Goal: Use online tool/utility: Utilize a website feature to perform a specific function

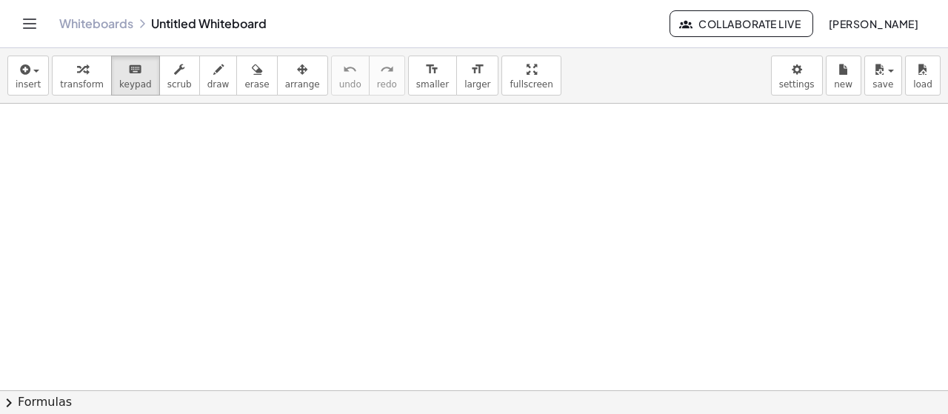
click at [78, 77] on icon "button" at bounding box center [82, 70] width 10 height 18
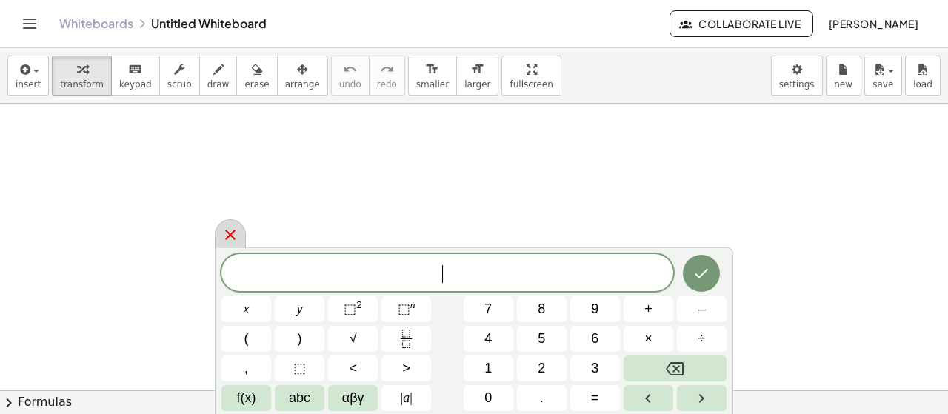
click at [234, 239] on icon at bounding box center [230, 234] width 10 height 10
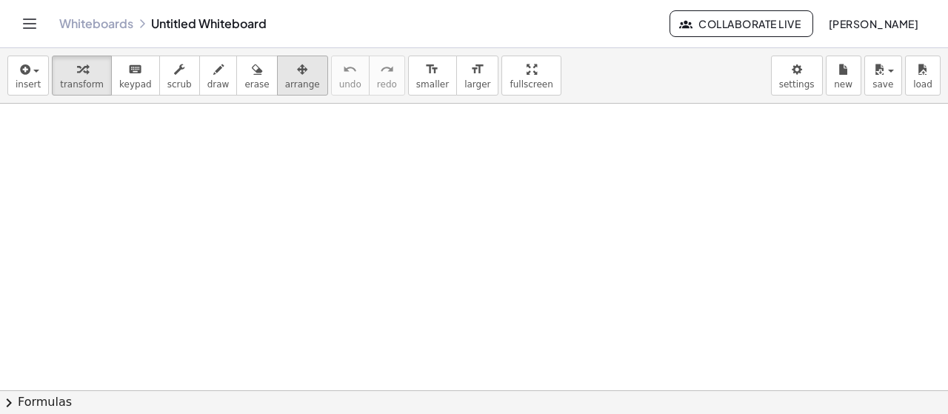
click at [287, 87] on span "arrange" at bounding box center [302, 84] width 35 height 10
click at [93, 81] on span "transform" at bounding box center [82, 84] width 44 height 10
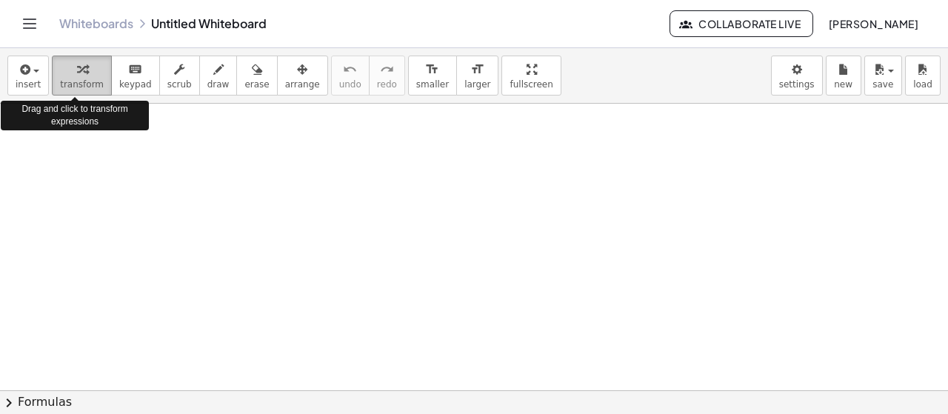
click at [93, 81] on span "transform" at bounding box center [82, 84] width 44 height 10
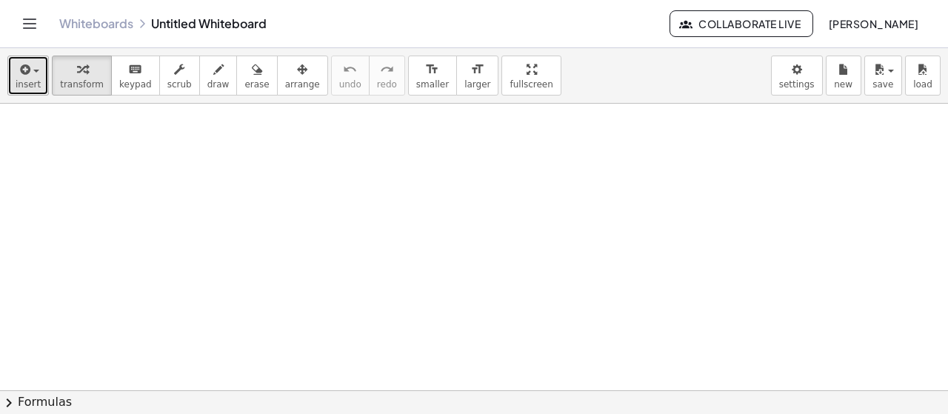
click at [38, 81] on button "insert" at bounding box center [27, 76] width 41 height 40
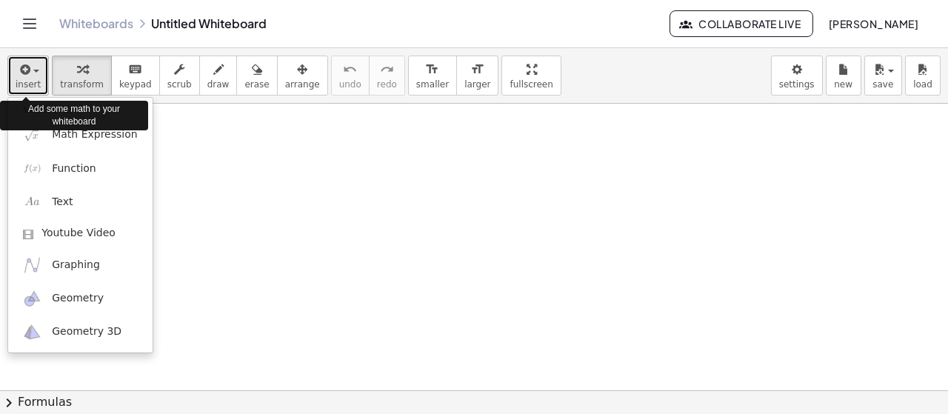
click at [38, 81] on button "insert" at bounding box center [27, 76] width 41 height 40
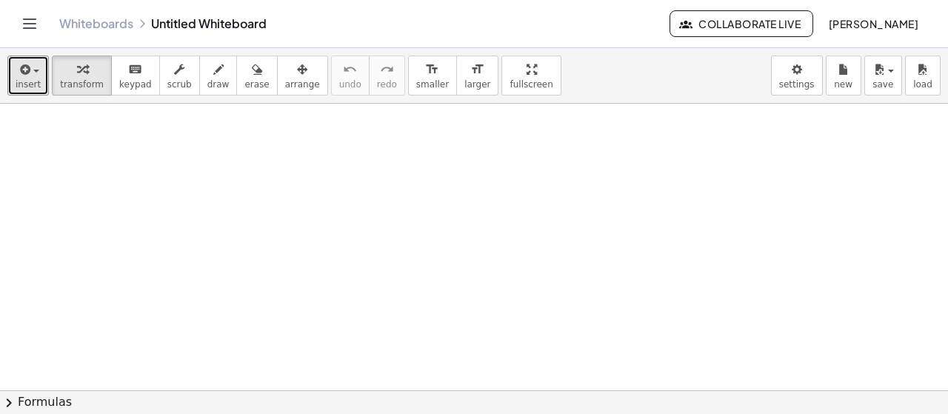
click at [175, 175] on div at bounding box center [474, 391] width 948 height 574
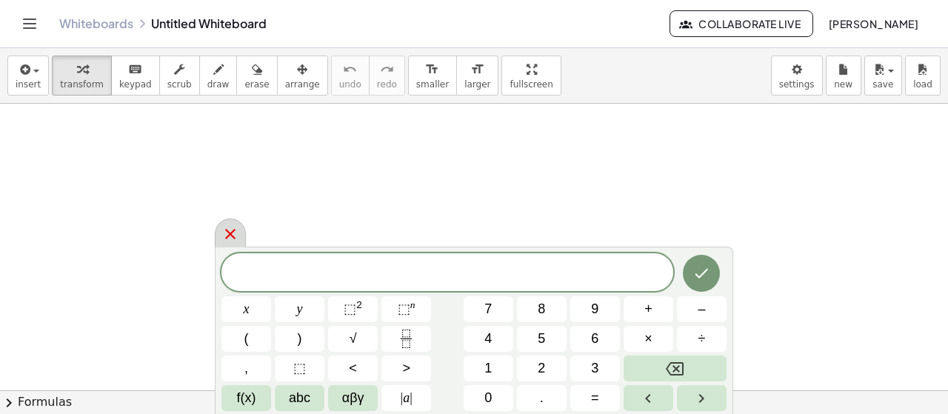
click at [224, 247] on div at bounding box center [230, 232] width 31 height 29
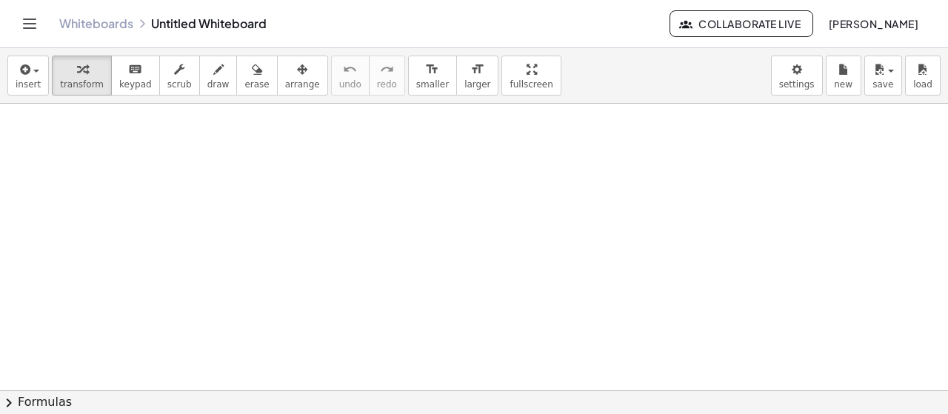
click at [179, 49] on div "insert select one: Math Expression Function Text Youtube Video Graphing Geometr…" at bounding box center [474, 76] width 948 height 56
drag, startPoint x: 31, startPoint y: 34, endPoint x: 19, endPoint y: 39, distance: 13.6
click at [19, 39] on div "Whiteboards Untitled Whiteboard Collaborate Live Federico Esentato" at bounding box center [474, 23] width 912 height 47
click at [37, 17] on icon "Toggle navigation" at bounding box center [30, 24] width 18 height 18
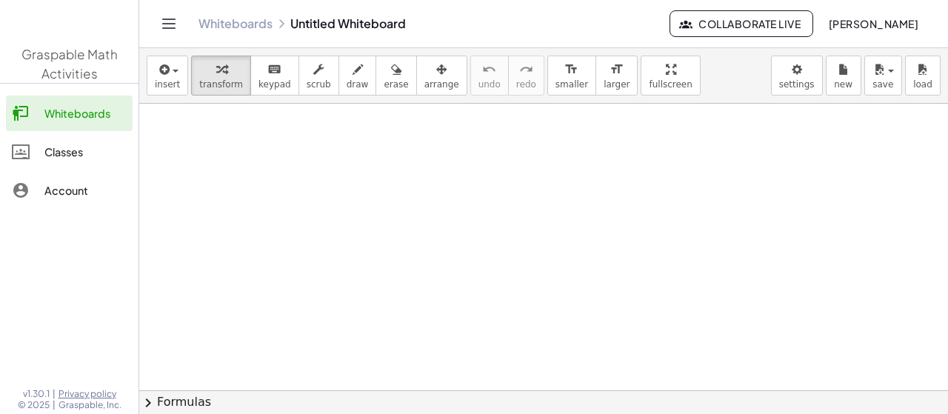
click at [37, 17] on div at bounding box center [69, 24] width 138 height 63
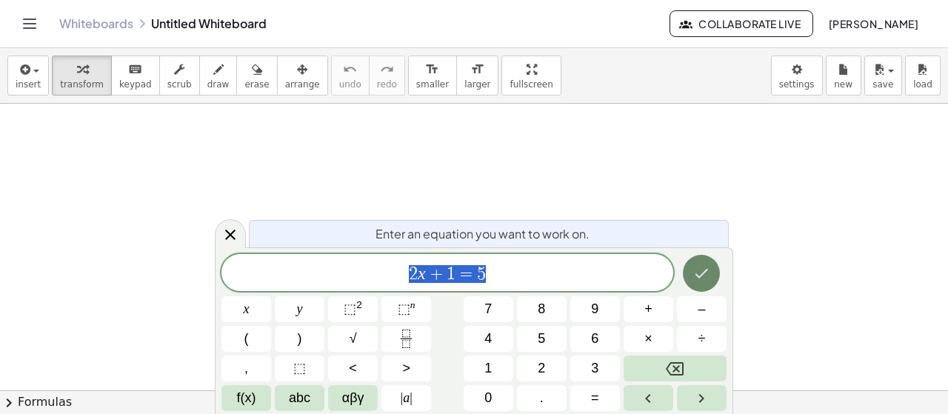
click at [701, 276] on icon "Done" at bounding box center [701, 274] width 13 height 10
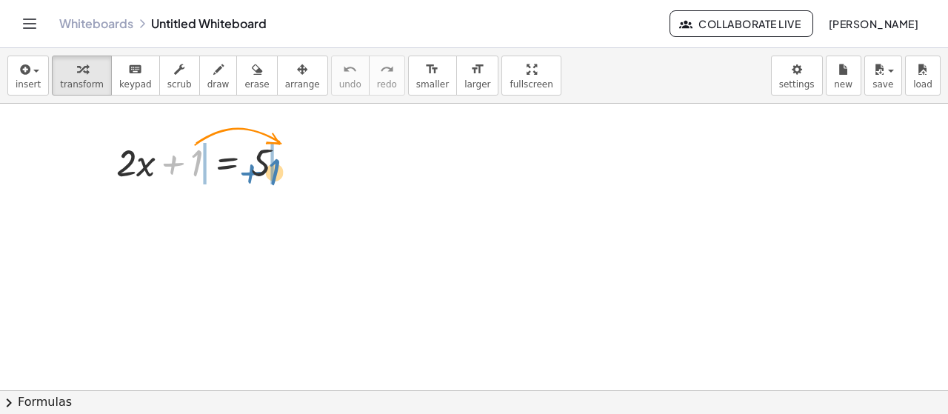
drag, startPoint x: 195, startPoint y: 152, endPoint x: 283, endPoint y: 159, distance: 87.6
click at [283, 159] on div at bounding box center [206, 161] width 195 height 50
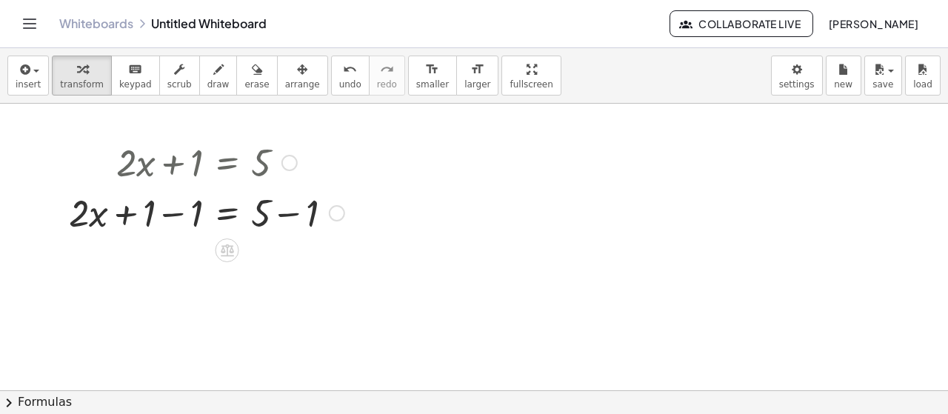
click at [161, 216] on div at bounding box center [206, 212] width 290 height 50
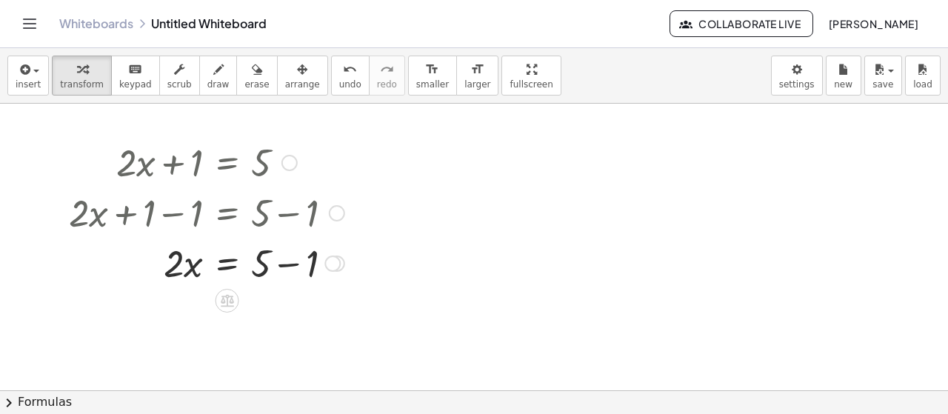
click at [290, 261] on div at bounding box center [206, 262] width 290 height 50
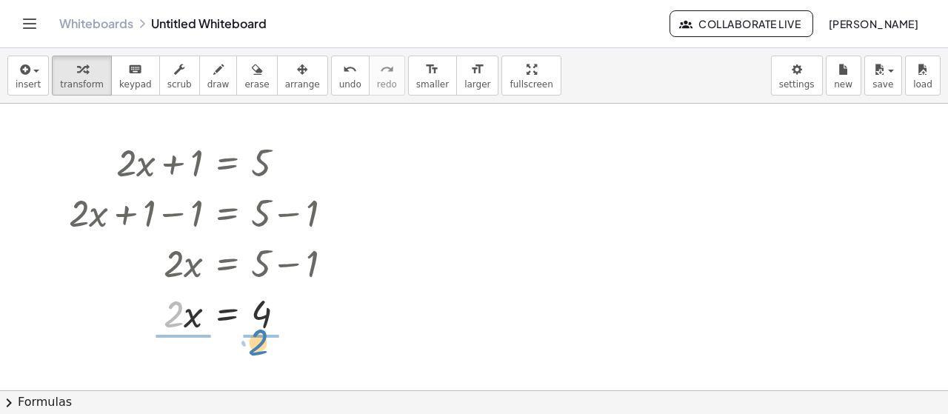
drag, startPoint x: 167, startPoint y: 312, endPoint x: 255, endPoint y: 340, distance: 91.5
drag, startPoint x: 177, startPoint y: 303, endPoint x: 184, endPoint y: 331, distance: 28.9
drag, startPoint x: 184, startPoint y: 331, endPoint x: 170, endPoint y: 338, distance: 15.2
click at [176, 338] on div at bounding box center [206, 312] width 290 height 74
click at [253, 310] on div at bounding box center [206, 312] width 290 height 74
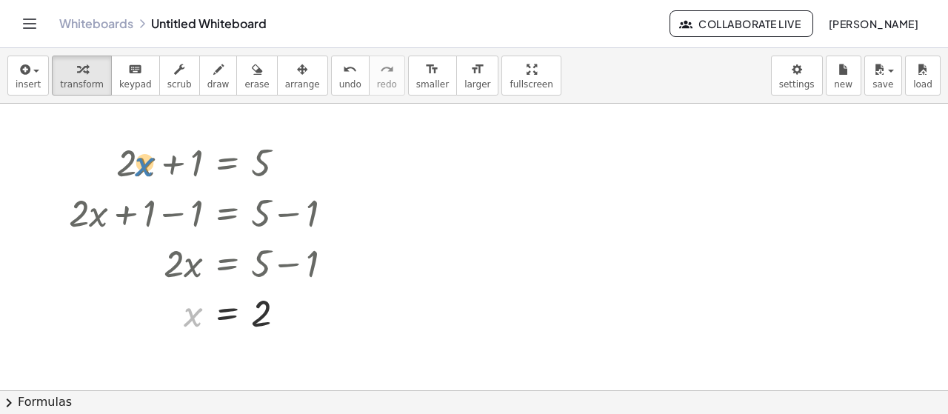
drag, startPoint x: 197, startPoint y: 317, endPoint x: 148, endPoint y: 167, distance: 158.0
click at [285, 79] on span "arrange" at bounding box center [302, 84] width 35 height 10
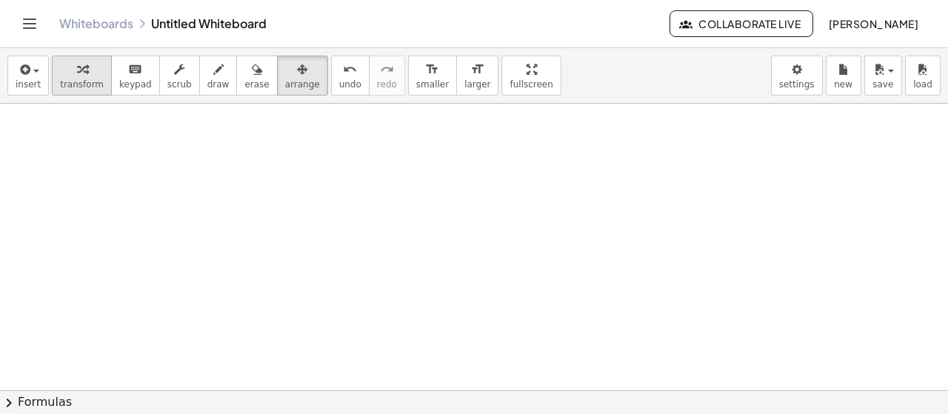
click at [56, 58] on button "transform" at bounding box center [82, 76] width 60 height 40
click at [18, 86] on span "insert" at bounding box center [28, 84] width 25 height 10
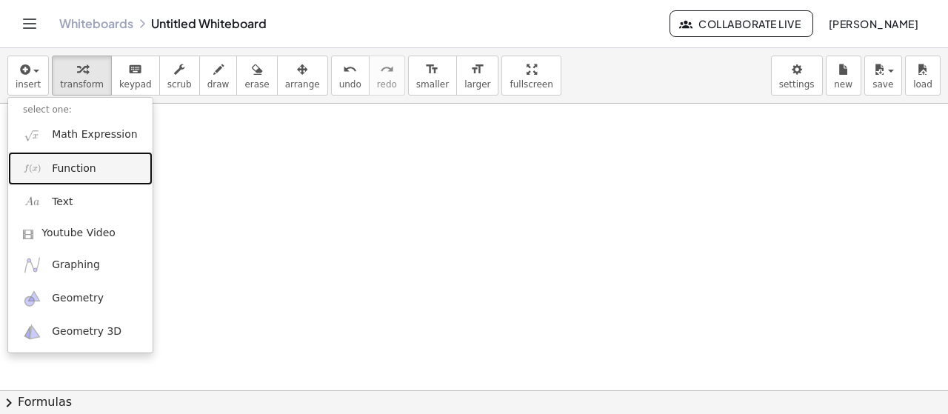
click at [86, 154] on link "Function" at bounding box center [80, 168] width 144 height 33
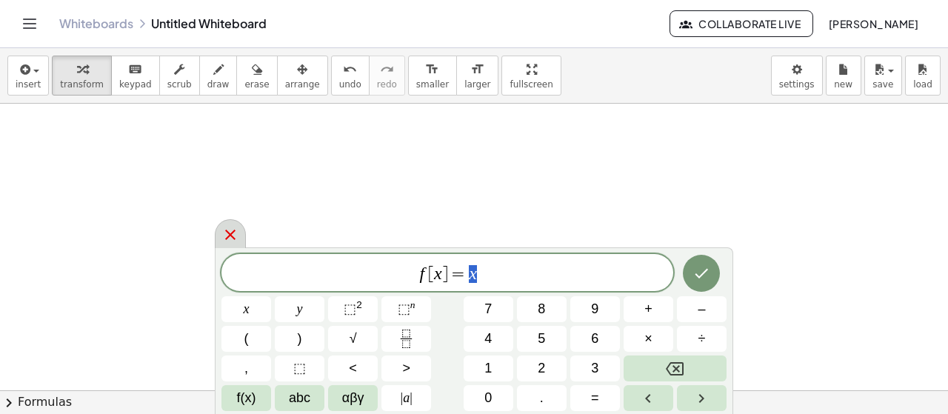
click at [225, 228] on icon at bounding box center [230, 235] width 18 height 18
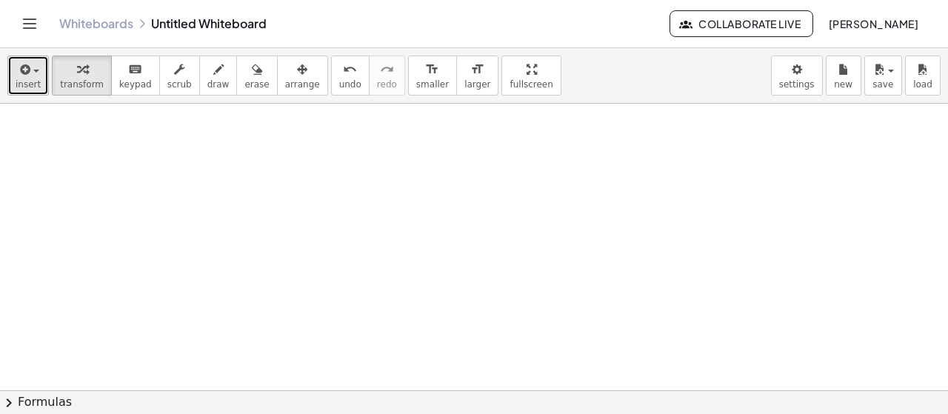
click at [12, 67] on button "insert" at bounding box center [27, 76] width 41 height 40
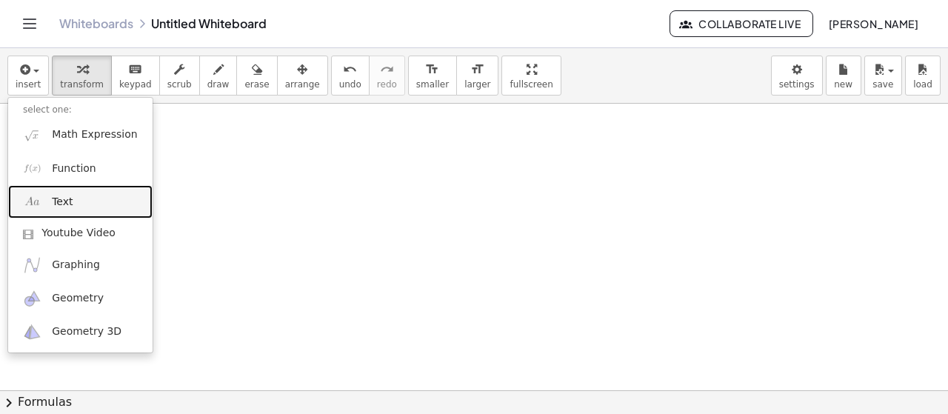
click at [91, 196] on link "Text" at bounding box center [80, 201] width 144 height 33
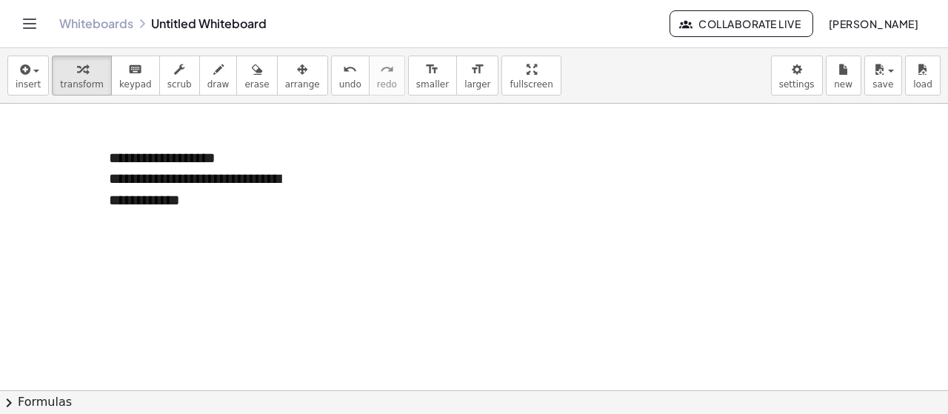
click at [341, 355] on div at bounding box center [474, 391] width 948 height 575
click at [242, 199] on div "**********" at bounding box center [205, 189] width 192 height 42
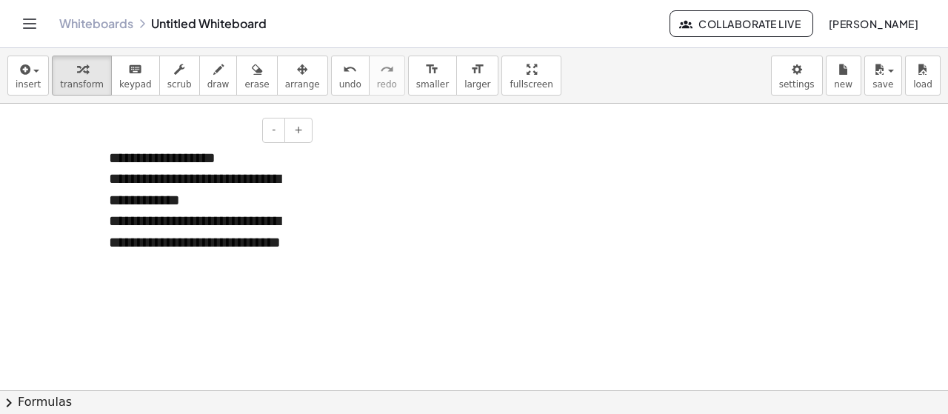
click at [287, 239] on div "**********" at bounding box center [205, 242] width 192 height 64
click at [527, 174] on div at bounding box center [474, 391] width 948 height 575
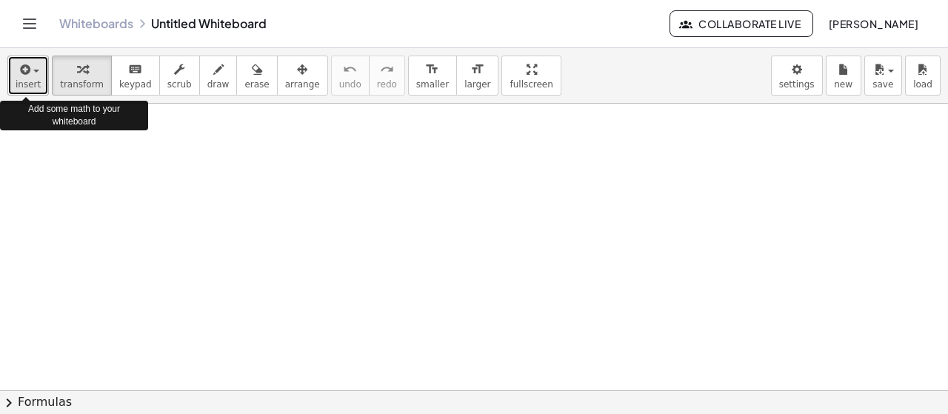
click at [22, 73] on icon "button" at bounding box center [23, 70] width 13 height 18
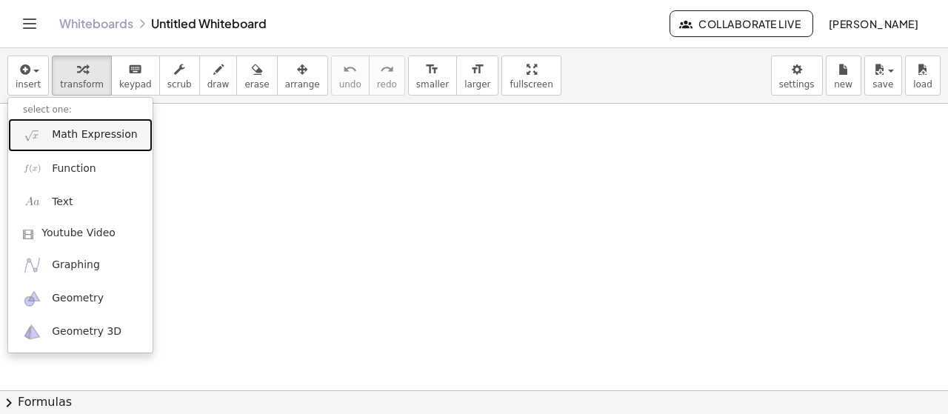
click at [65, 134] on span "Math Expression" at bounding box center [94, 134] width 85 height 15
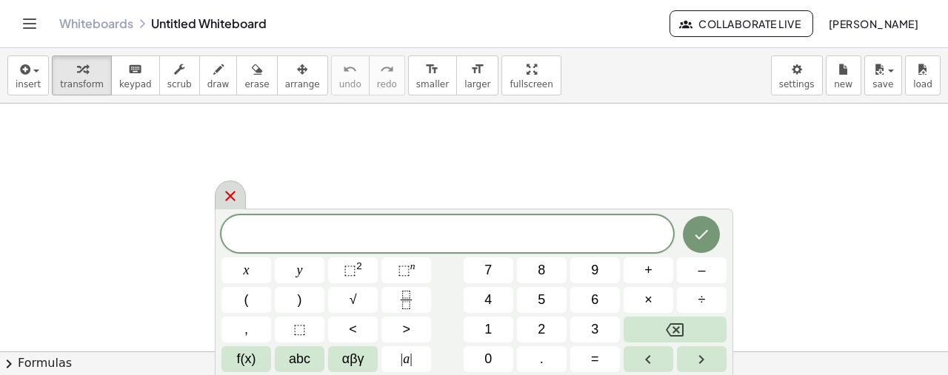
click at [227, 186] on div at bounding box center [230, 195] width 31 height 29
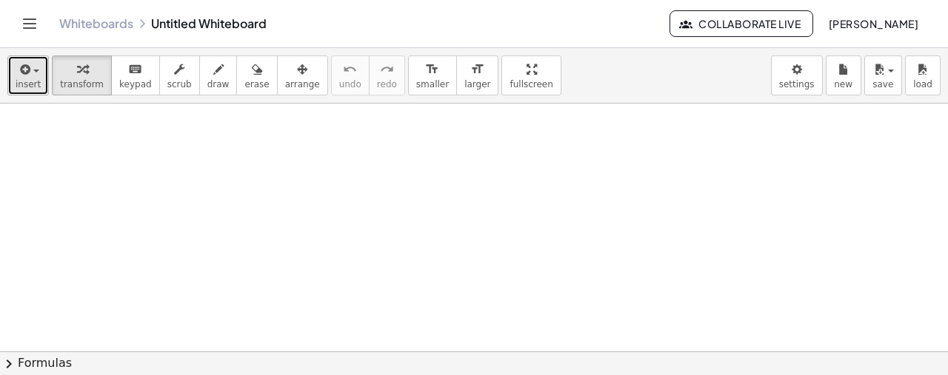
click at [21, 81] on span "insert" at bounding box center [28, 84] width 25 height 10
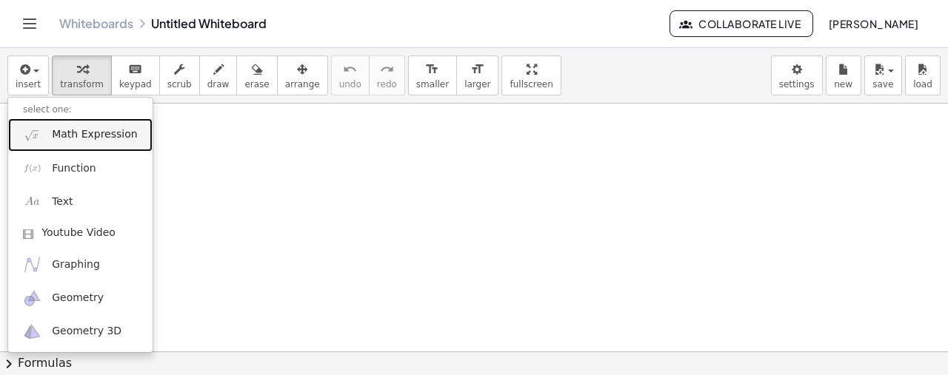
click at [104, 138] on span "Math Expression" at bounding box center [94, 134] width 85 height 15
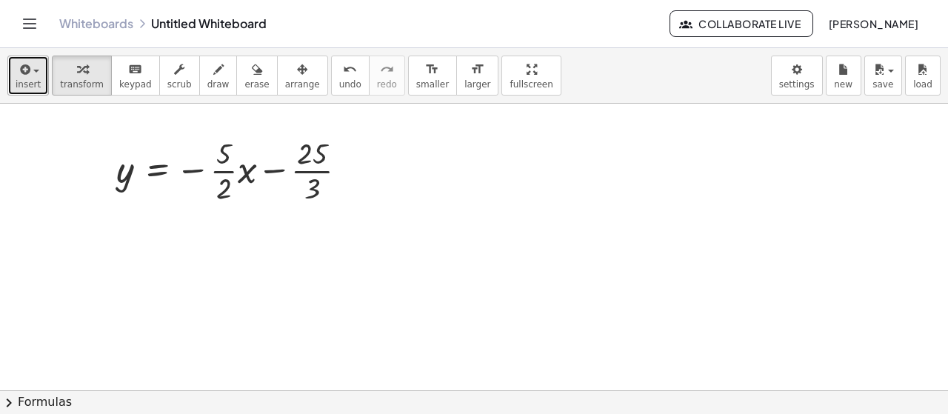
click at [17, 75] on icon "button" at bounding box center [23, 70] width 13 height 18
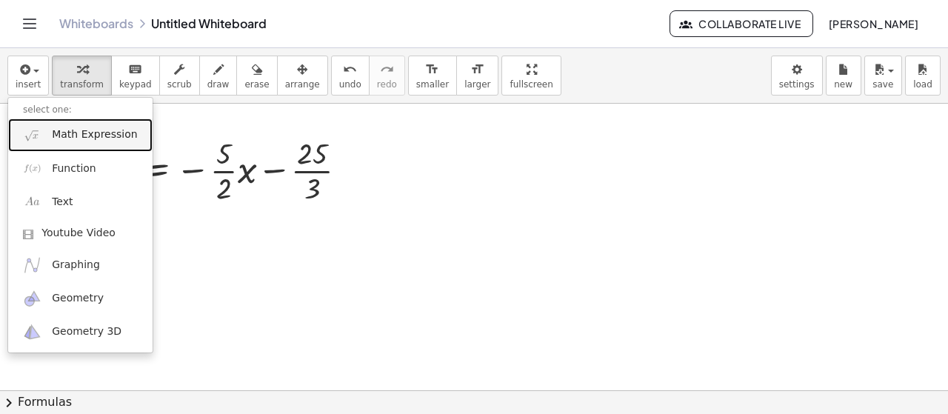
click at [53, 124] on link "Math Expression" at bounding box center [80, 134] width 144 height 33
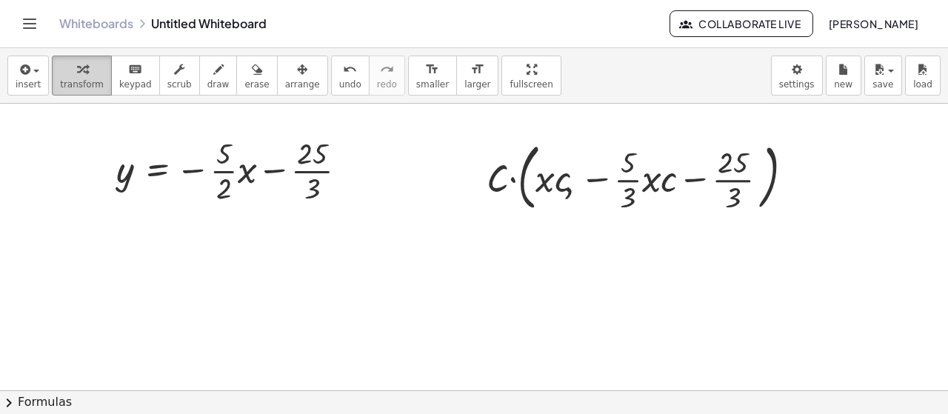
click at [52, 81] on button "transform" at bounding box center [82, 76] width 60 height 40
click at [37, 90] on button "insert" at bounding box center [27, 76] width 41 height 40
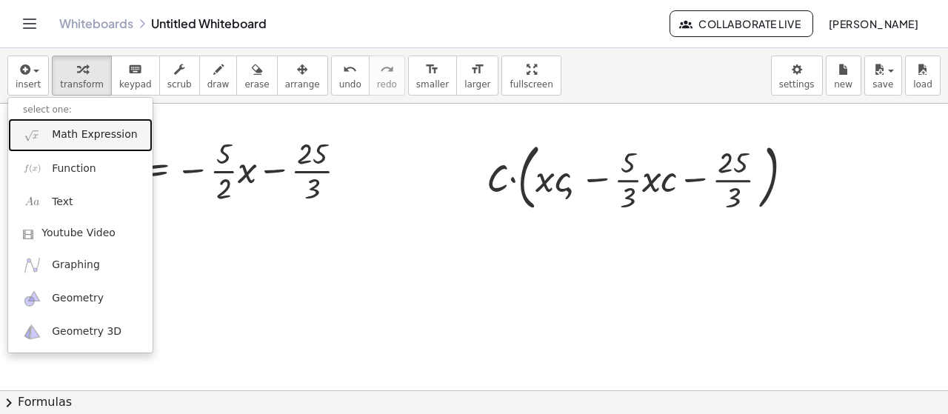
click at [56, 128] on span "Math Expression" at bounding box center [94, 134] width 85 height 15
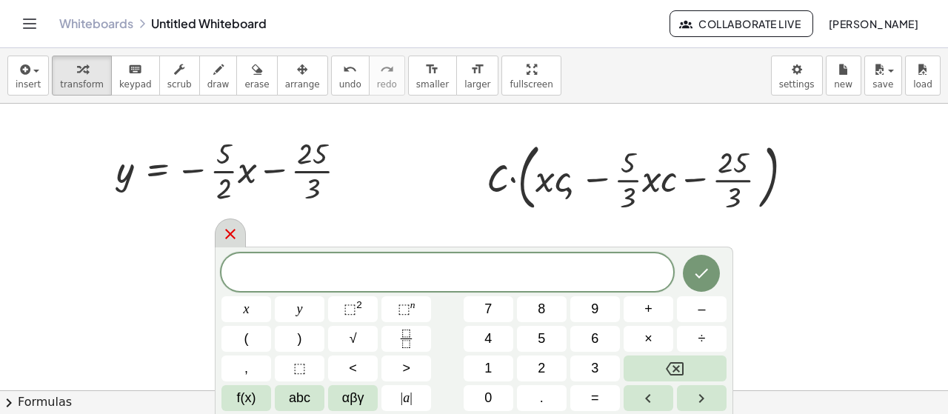
click at [238, 239] on icon at bounding box center [230, 234] width 18 height 18
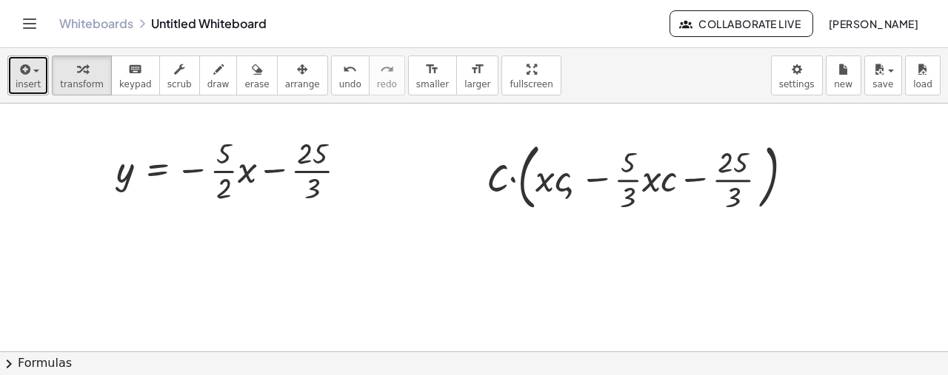
click at [33, 73] on div "button" at bounding box center [28, 69] width 25 height 18
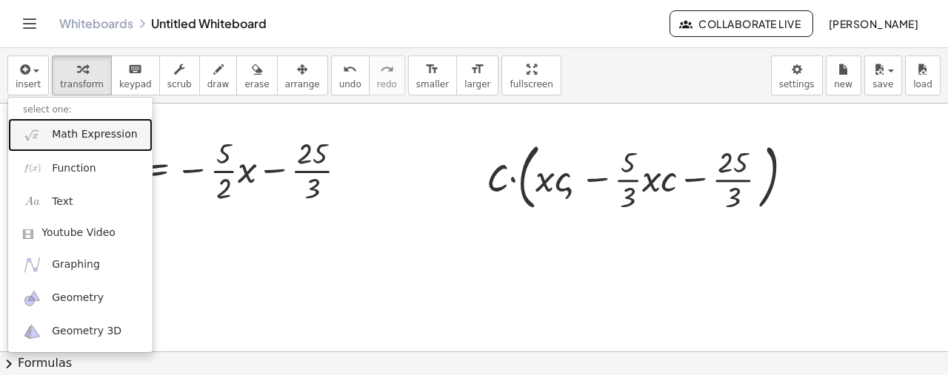
click at [68, 137] on span "Math Expression" at bounding box center [94, 134] width 85 height 15
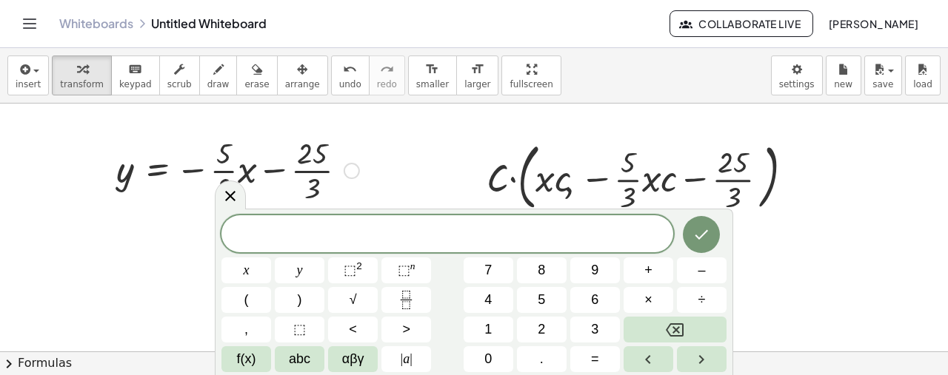
scroll to position [24, 0]
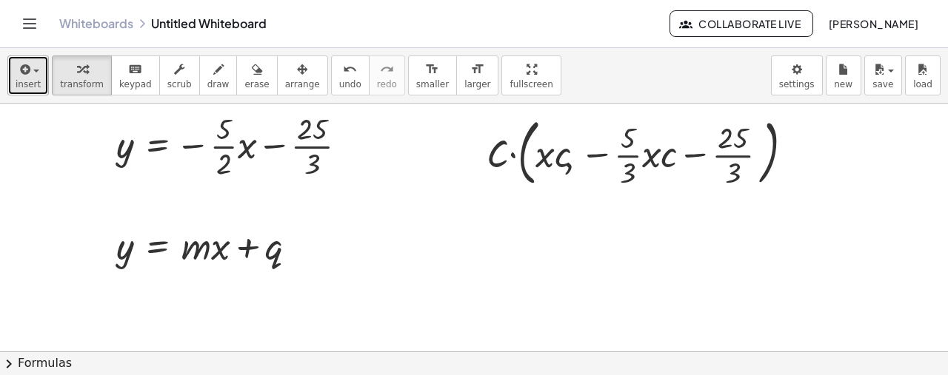
click at [23, 81] on span "insert" at bounding box center [28, 84] width 25 height 10
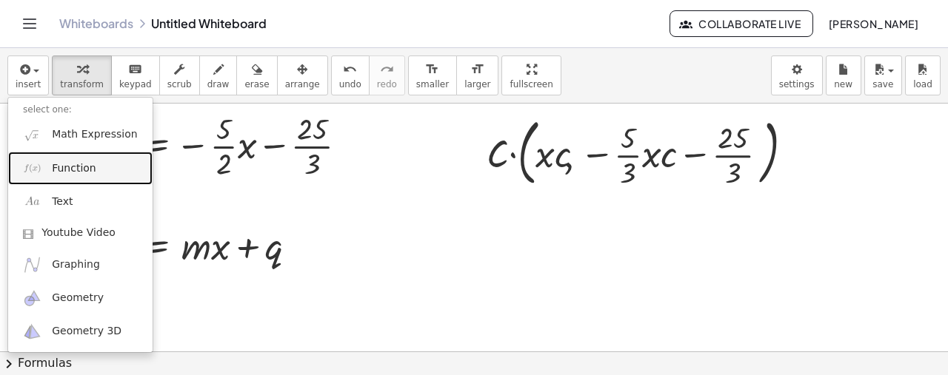
click at [64, 152] on link "Function" at bounding box center [80, 168] width 144 height 33
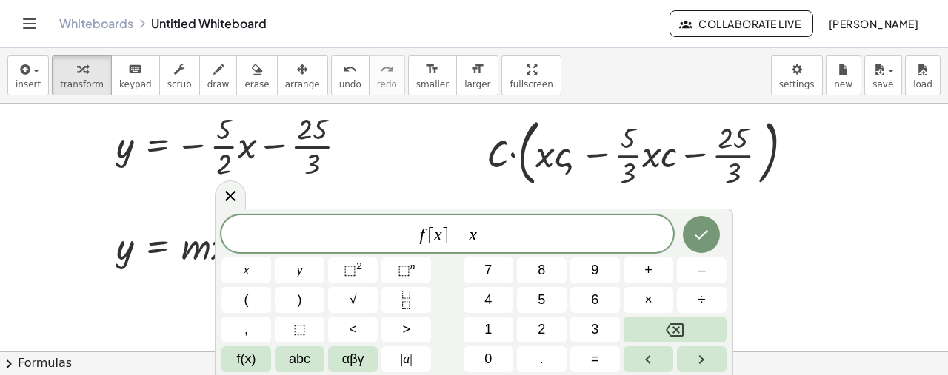
click at [241, 192] on div at bounding box center [230, 195] width 31 height 29
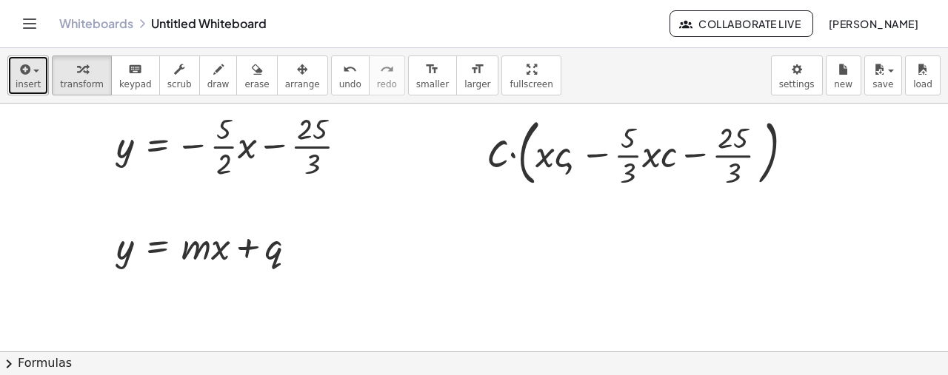
click at [17, 66] on icon "button" at bounding box center [23, 70] width 13 height 18
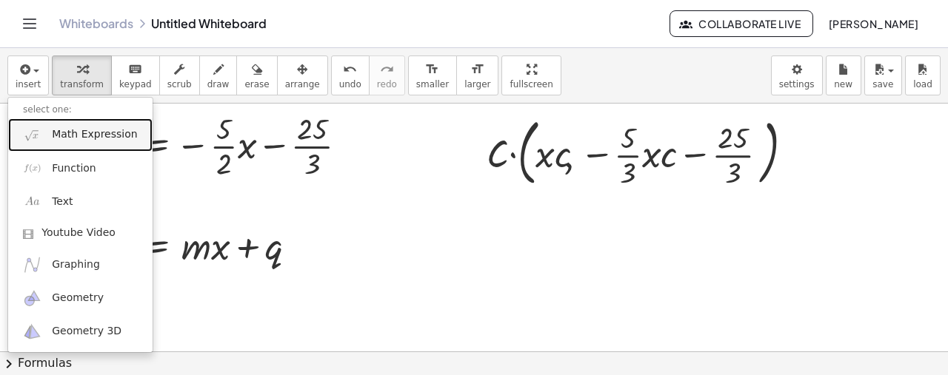
click at [38, 137] on img at bounding box center [32, 135] width 19 height 19
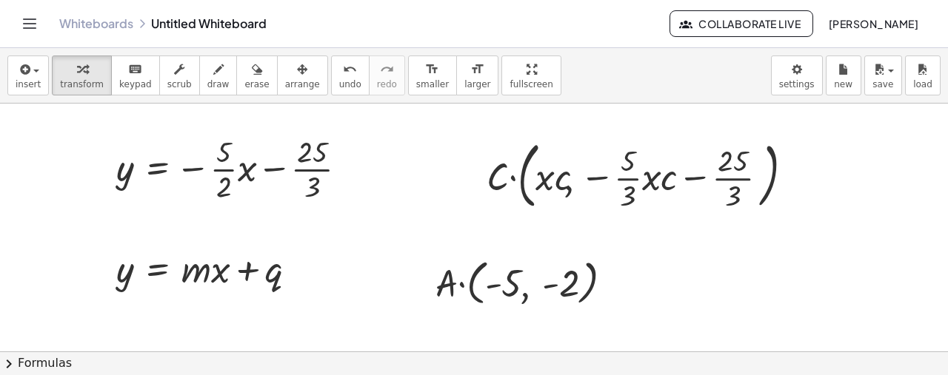
scroll to position [0, 0]
click at [285, 66] on div "button" at bounding box center [302, 69] width 35 height 18
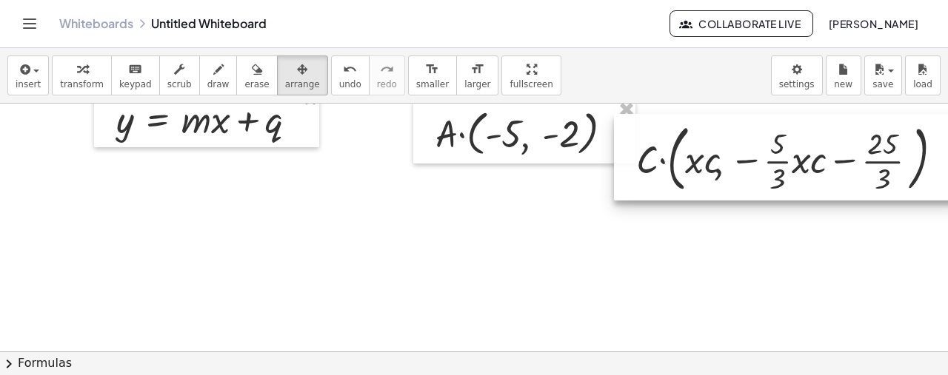
scroll to position [172, 0]
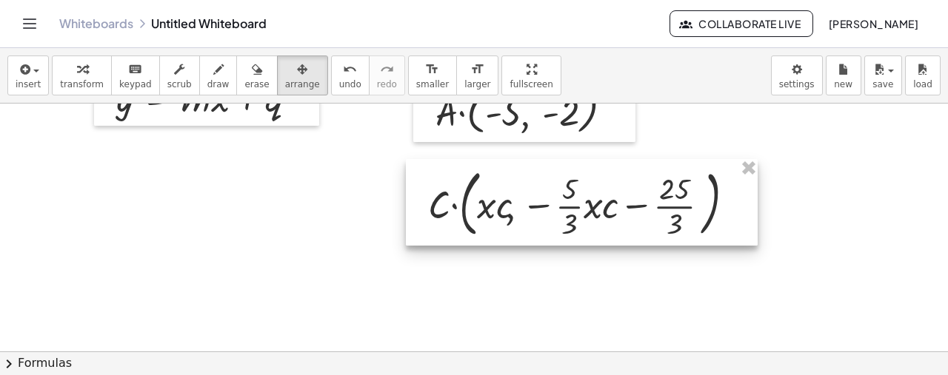
drag, startPoint x: 663, startPoint y: 151, endPoint x: 604, endPoint y: 350, distance: 207.7
click at [604, 350] on div "y = − · · 5 · 2 · x − · 25 · 3 · C · ( , · x · c , − · · 5 · 3 · x · c − · 25 ·…" at bounding box center [474, 179] width 948 height 497
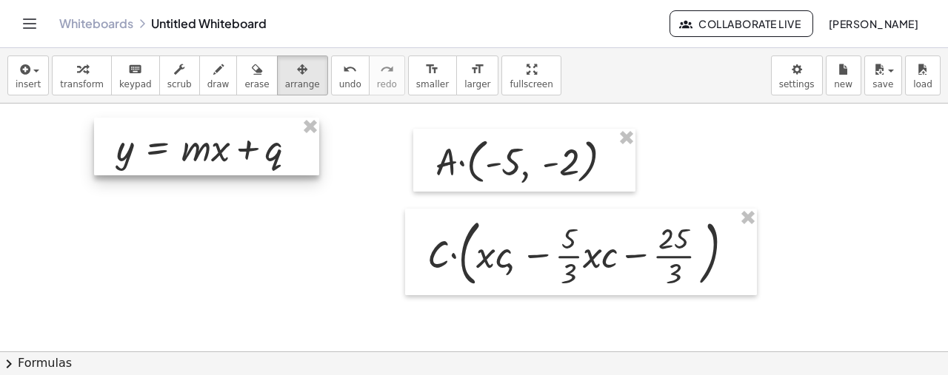
scroll to position [98, 0]
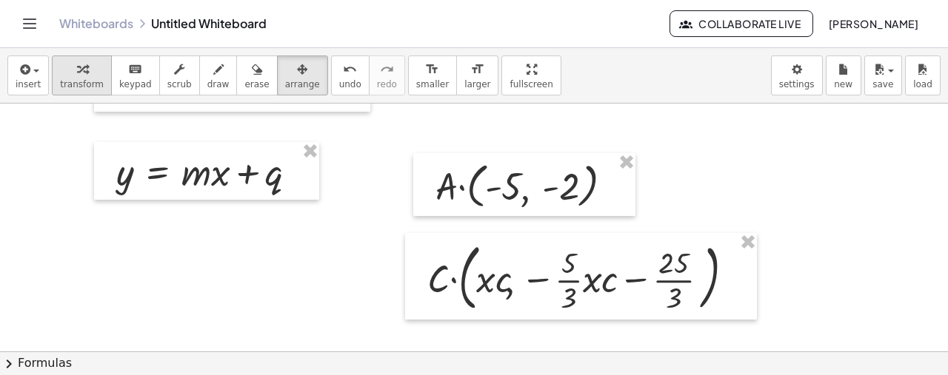
click at [80, 79] on span "transform" at bounding box center [82, 84] width 44 height 10
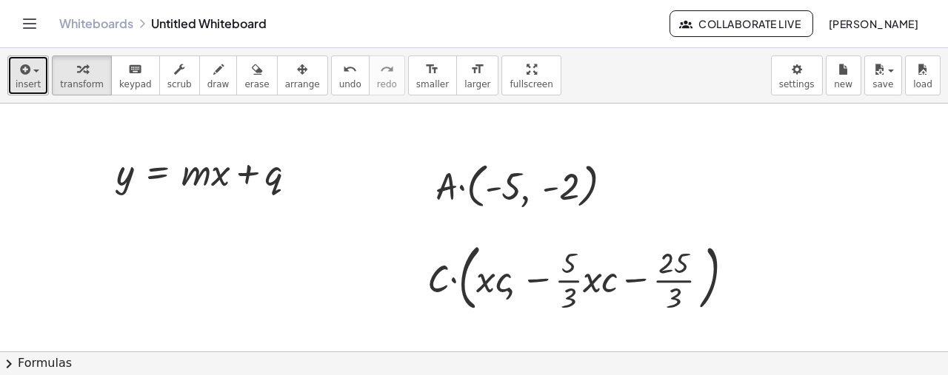
click at [31, 81] on span "insert" at bounding box center [28, 84] width 25 height 10
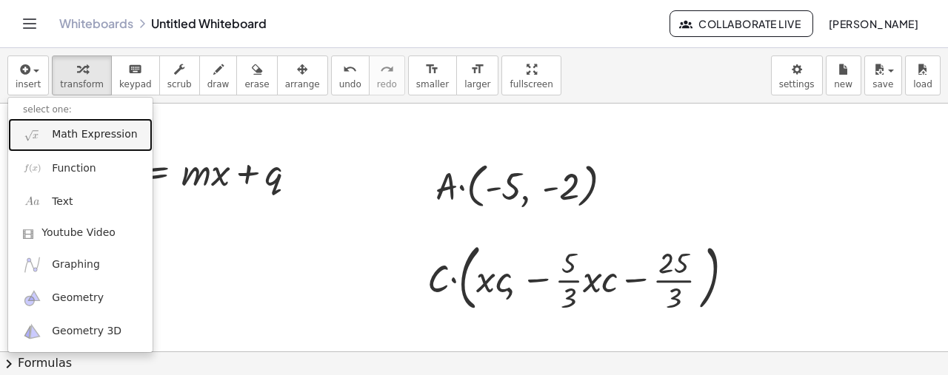
click at [70, 124] on link "Math Expression" at bounding box center [80, 134] width 144 height 33
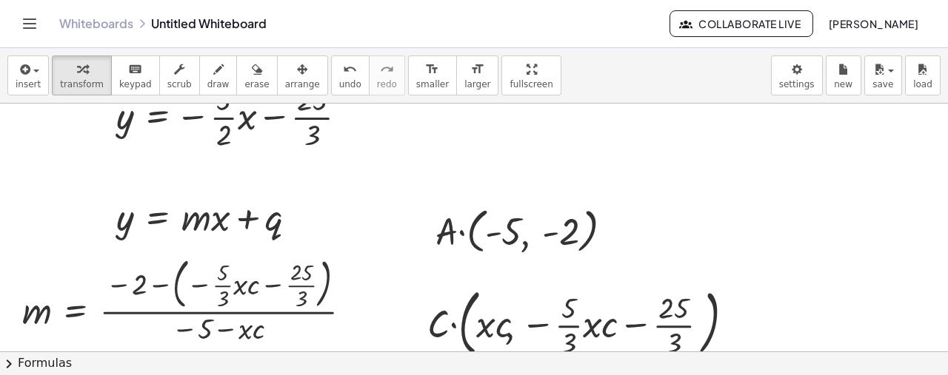
scroll to position [0, 0]
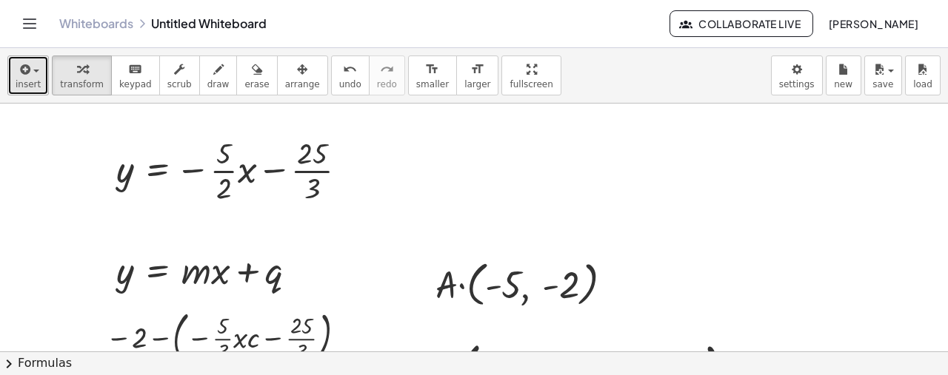
click at [25, 70] on icon "button" at bounding box center [23, 70] width 13 height 18
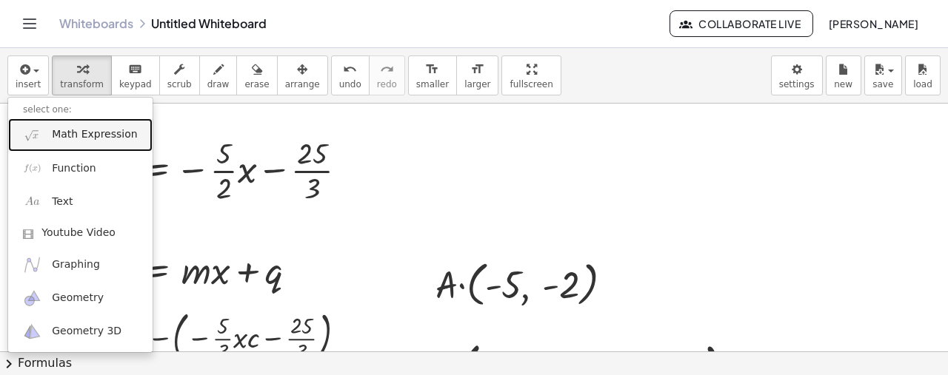
click at [48, 141] on link "Math Expression" at bounding box center [80, 134] width 144 height 33
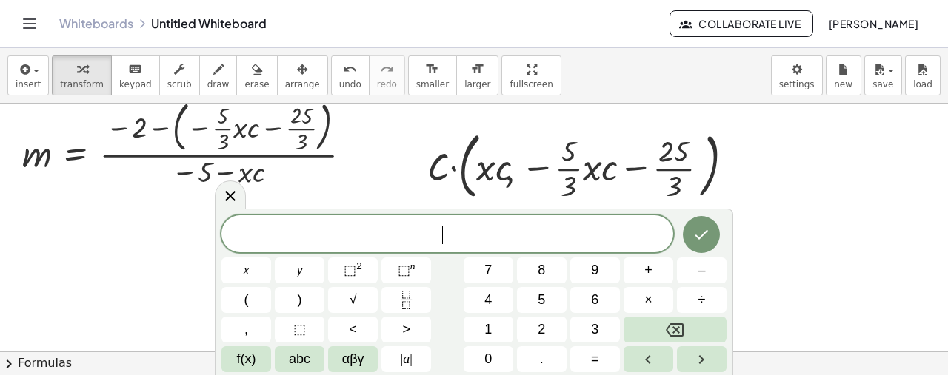
scroll to position [222, 0]
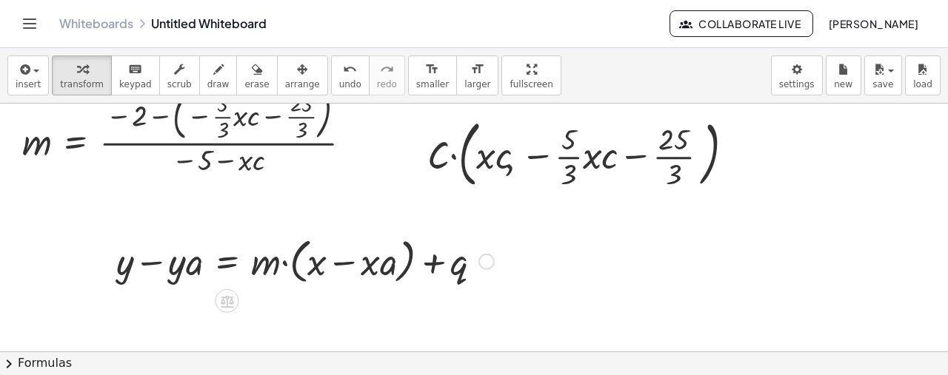
click at [489, 258] on div at bounding box center [486, 261] width 16 height 16
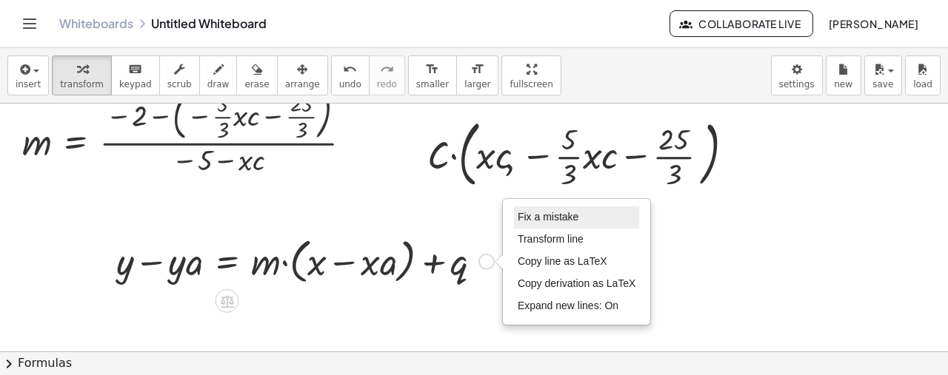
click at [534, 217] on span "Fix a mistake" at bounding box center [547, 217] width 61 height 12
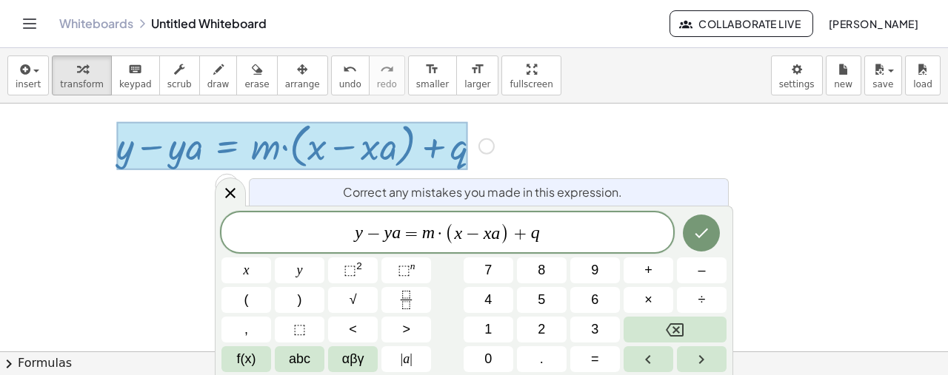
scroll to position [339, 0]
drag, startPoint x: 546, startPoint y: 232, endPoint x: 516, endPoint y: 231, distance: 30.4
click at [516, 231] on span "y − y a = m · ( x − x a ) + q" at bounding box center [447, 233] width 452 height 24
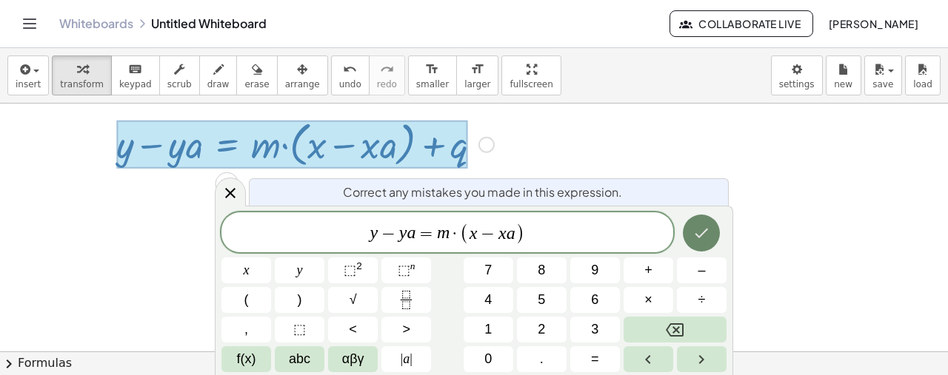
click at [696, 229] on icon "Done" at bounding box center [701, 233] width 18 height 18
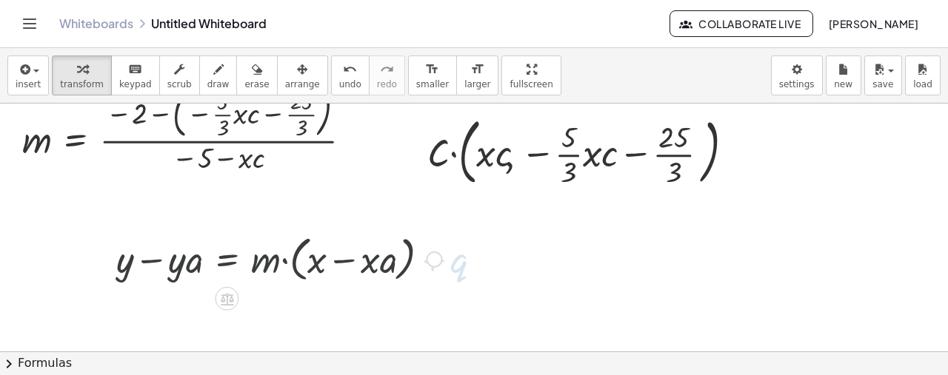
scroll to position [222, 0]
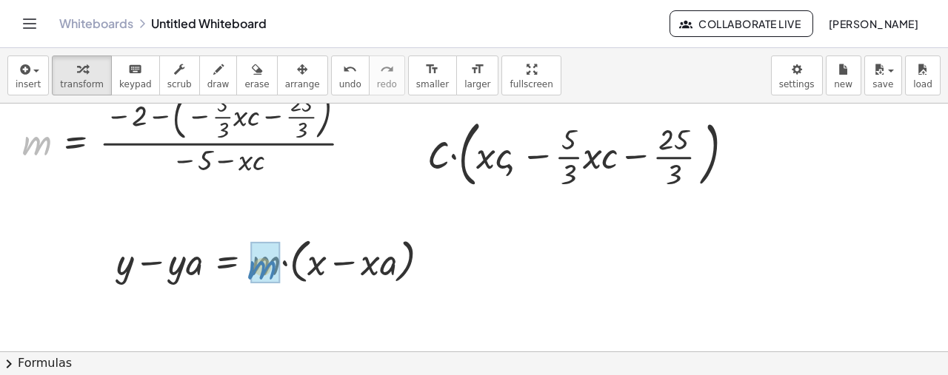
drag, startPoint x: 37, startPoint y: 143, endPoint x: 262, endPoint y: 267, distance: 257.1
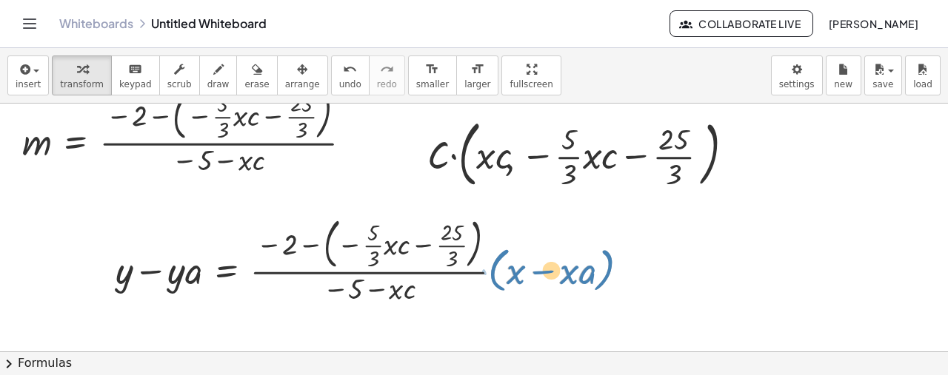
click at [493, 276] on div at bounding box center [378, 260] width 540 height 96
click at [625, 264] on div at bounding box center [628, 261] width 16 height 16
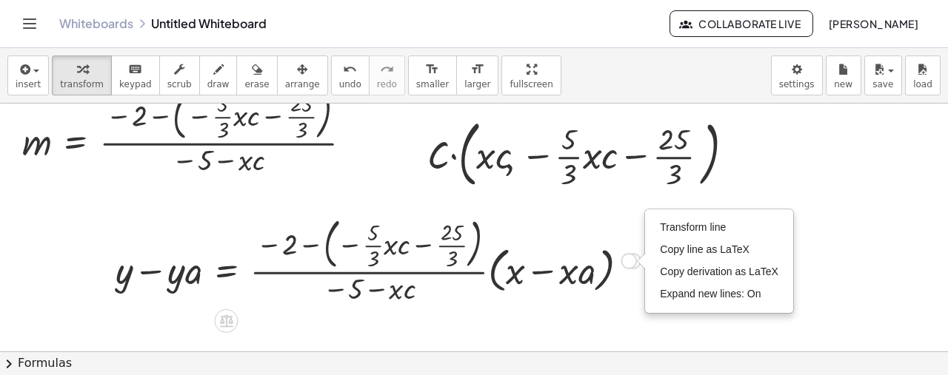
click at [697, 233] on li "Transform line" at bounding box center [719, 228] width 126 height 22
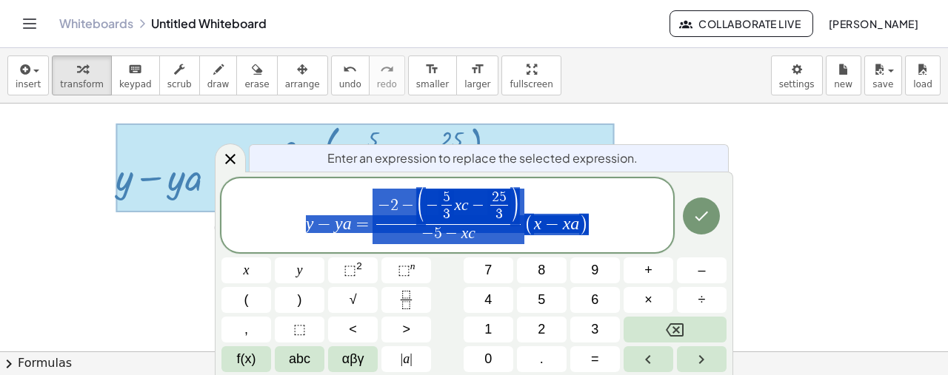
scroll to position [319, 0]
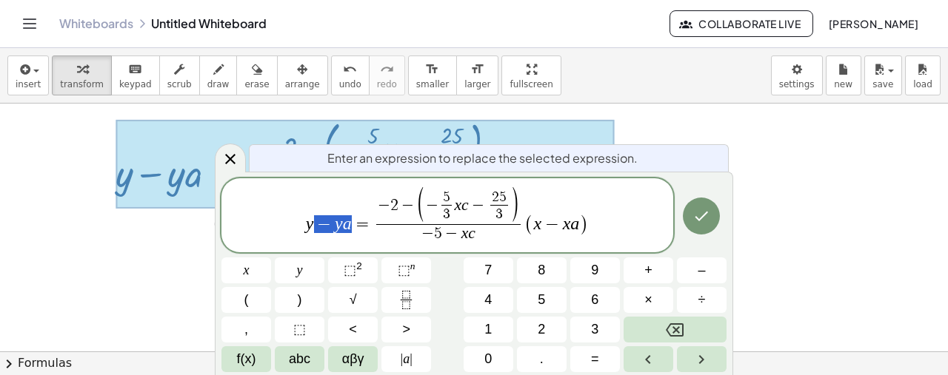
drag, startPoint x: 321, startPoint y: 226, endPoint x: 349, endPoint y: 229, distance: 27.5
drag, startPoint x: 542, startPoint y: 223, endPoint x: 577, endPoint y: 227, distance: 35.8
drag, startPoint x: 330, startPoint y: 227, endPoint x: 344, endPoint y: 226, distance: 14.1
click at [344, 226] on span "y + 5 = − 2 − ( − 5 3 ​ x c − 2 5 3 ​ ) − 5 − x c ​ ( x − x a )" at bounding box center [447, 216] width 452 height 58
drag, startPoint x: 546, startPoint y: 226, endPoint x: 571, endPoint y: 227, distance: 25.2
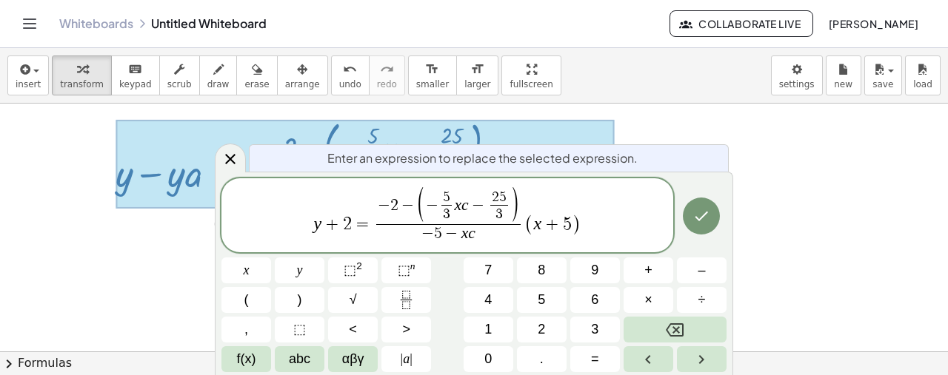
click at [690, 228] on button "Done" at bounding box center [701, 216] width 37 height 37
click at [569, 217] on div at bounding box center [474, 159] width 948 height 748
click at [577, 214] on div "Enter an expression to replace the selected expression. y + 2 = − 2 − ( − 5 3 ​…" at bounding box center [474, 274] width 518 height 204
click at [520, 188] on div at bounding box center [378, 163] width 540 height 96
click at [628, 220] on div "y + 2 = − 2 − ( − 5 3 ​ x c − 2 5 3 ​ ) − 5 − x c ​ ( x + 5 ​ )" at bounding box center [447, 215] width 452 height 74
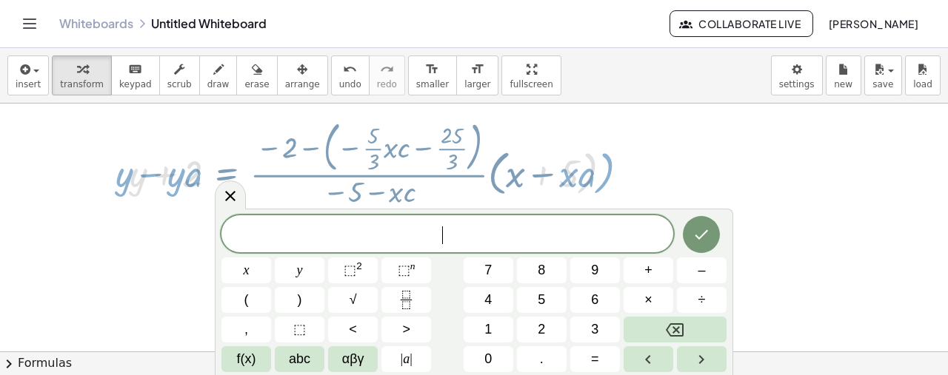
scroll to position [222, 0]
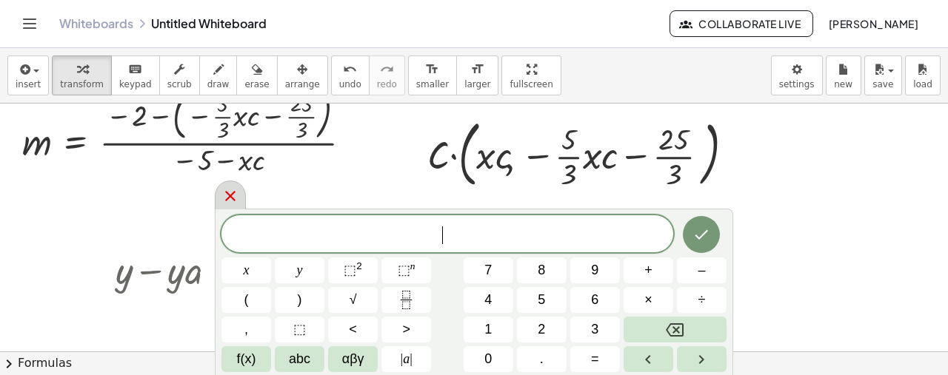
click at [221, 203] on icon at bounding box center [230, 196] width 18 height 18
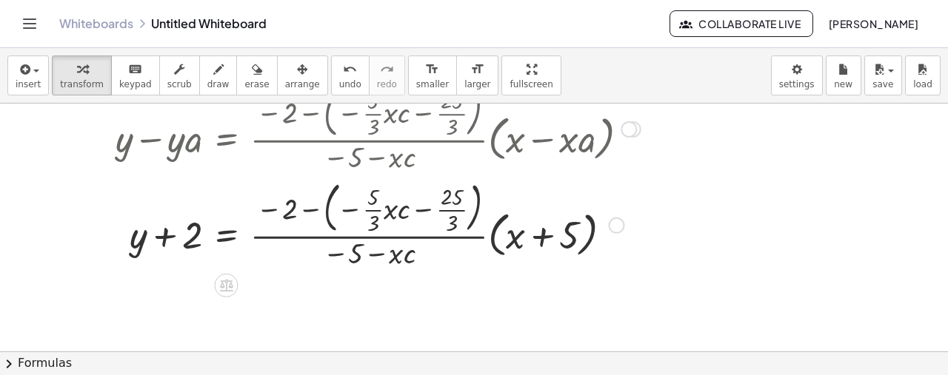
scroll to position [370, 0]
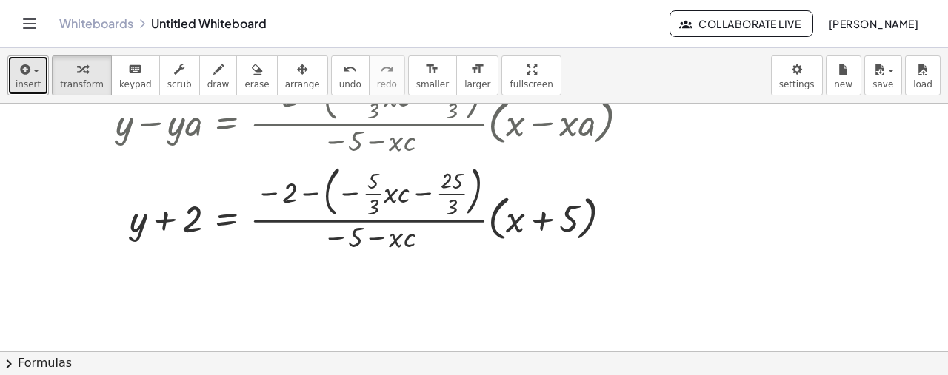
click at [21, 66] on icon "button" at bounding box center [23, 70] width 13 height 18
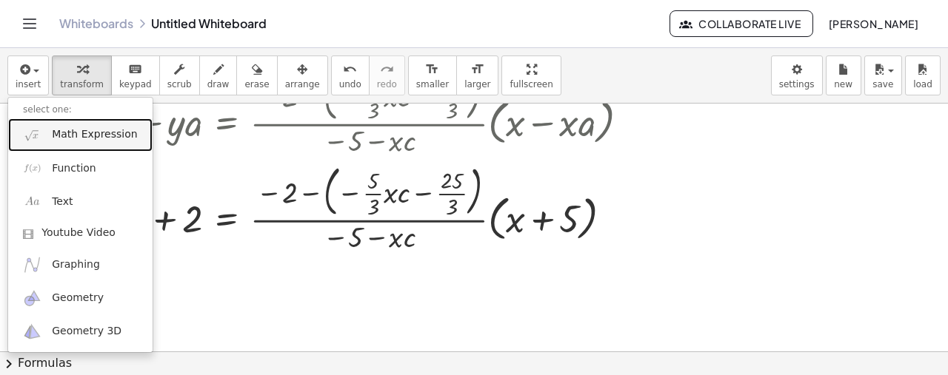
click at [98, 125] on link "Math Expression" at bounding box center [80, 134] width 144 height 33
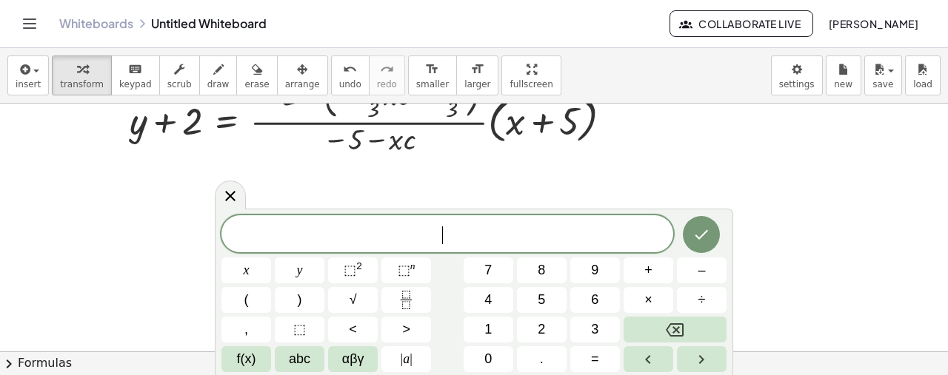
scroll to position [493, 0]
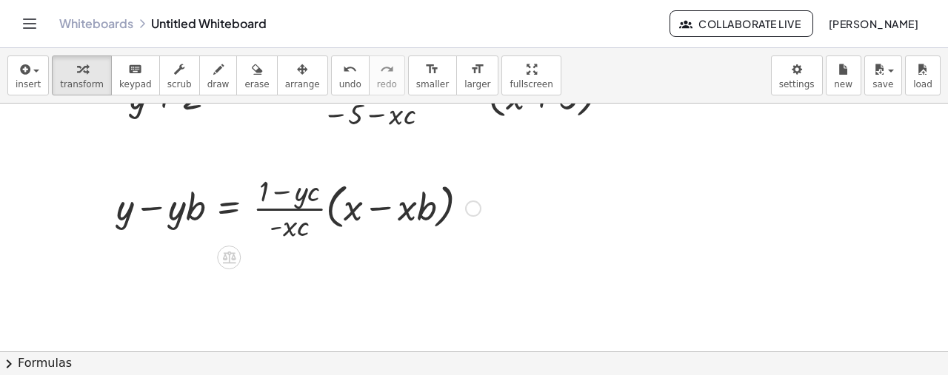
click at [469, 213] on div at bounding box center [473, 209] width 16 height 16
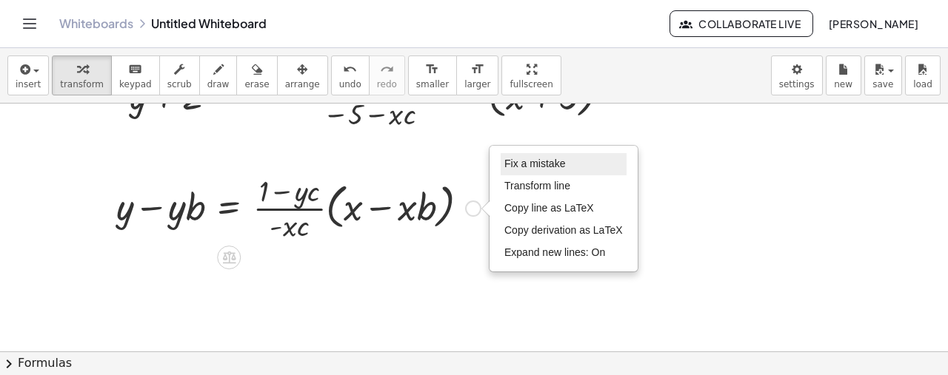
click at [570, 168] on li "Fix a mistake" at bounding box center [563, 164] width 126 height 22
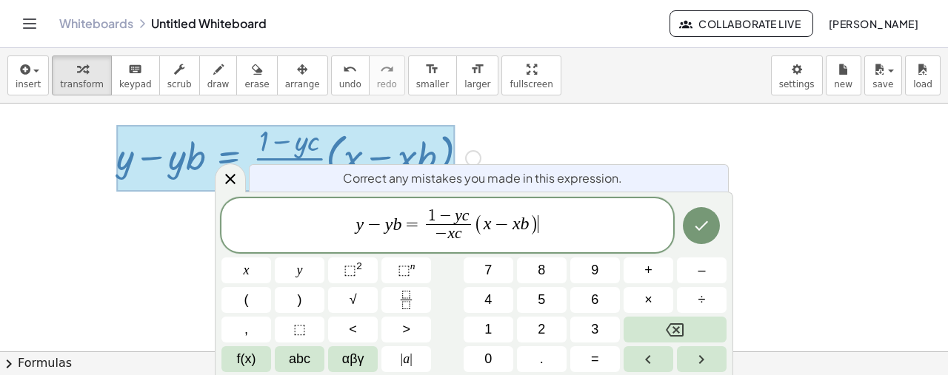
scroll to position [548, 0]
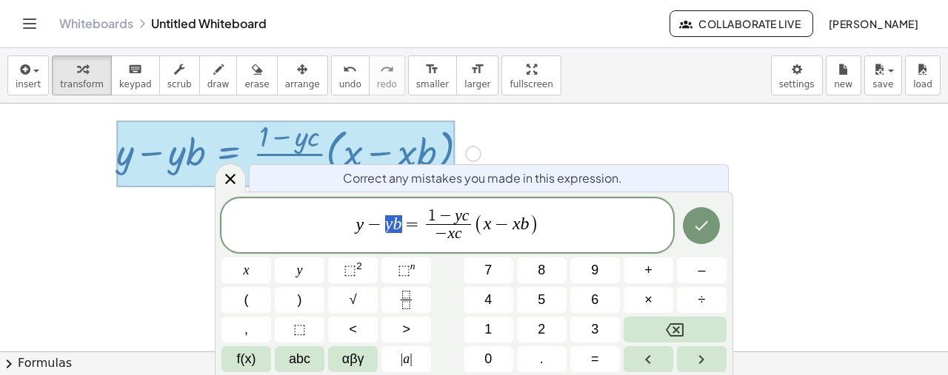
drag, startPoint x: 380, startPoint y: 227, endPoint x: 404, endPoint y: 230, distance: 24.0
click at [404, 230] on span "y − y b = 1 − y c − x c ​ ( x − x b )" at bounding box center [447, 226] width 452 height 39
drag, startPoint x: 512, startPoint y: 226, endPoint x: 523, endPoint y: 225, distance: 11.1
click at [523, 226] on span "x − x ​ b" at bounding box center [502, 224] width 46 height 18
click at [699, 226] on icon "Done" at bounding box center [701, 226] width 18 height 18
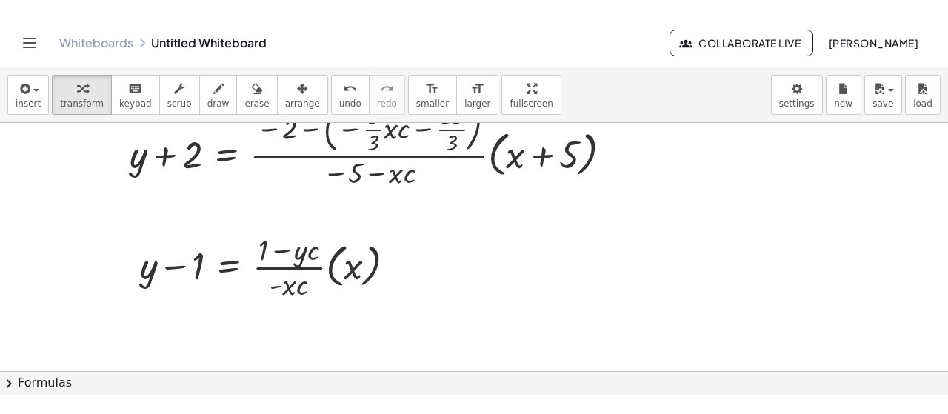
scroll to position [444, 0]
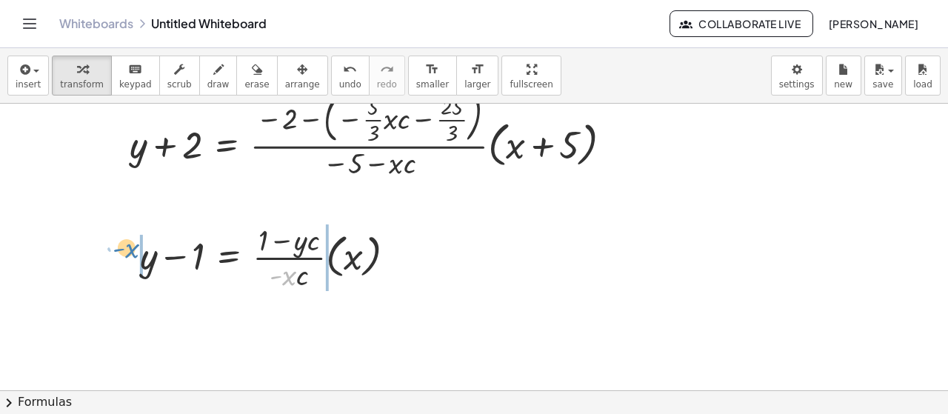
drag, startPoint x: 290, startPoint y: 272, endPoint x: 133, endPoint y: 244, distance: 159.6
click at [133, 244] on div "· - x + y − 1 = · · ( + 1 − · y · c ) · - x · c · ( x ) Fix a mistake Transform…" at bounding box center [268, 255] width 301 height 81
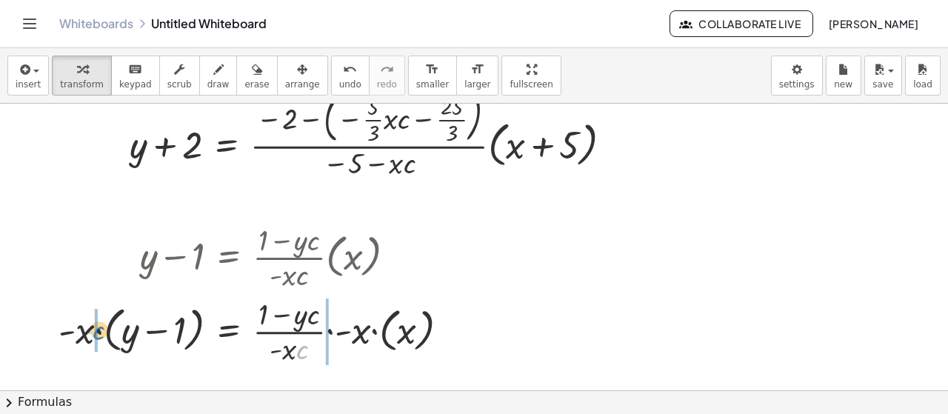
drag, startPoint x: 302, startPoint y: 353, endPoint x: 95, endPoint y: 334, distance: 208.2
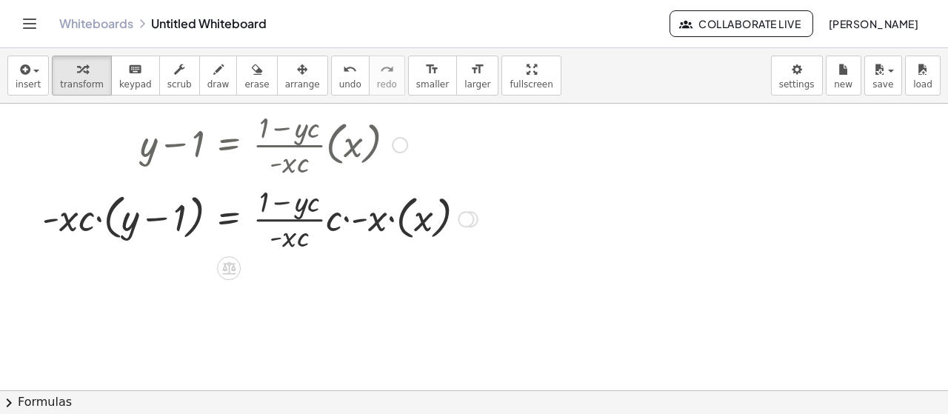
scroll to position [567, 0]
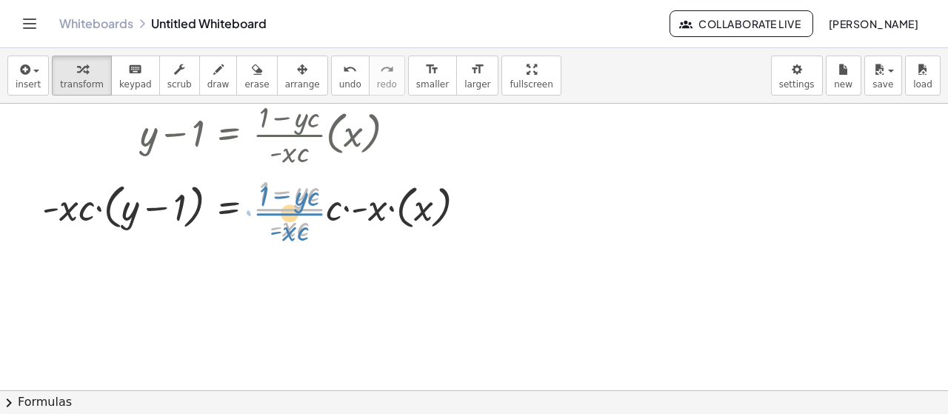
click at [314, 211] on div at bounding box center [260, 207] width 450 height 74
drag, startPoint x: 335, startPoint y: 209, endPoint x: 308, endPoint y: 226, distance: 31.2
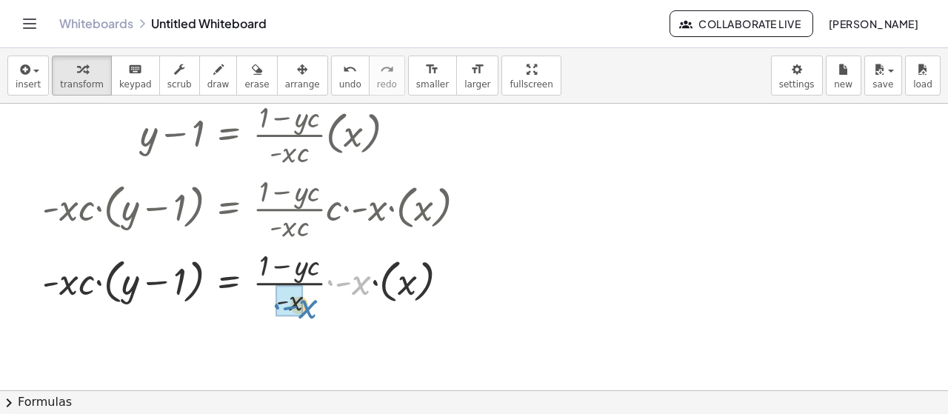
drag, startPoint x: 357, startPoint y: 213, endPoint x: 303, endPoint y: 235, distance: 58.1
click at [229, 135] on div "+ y − 1 = · · ( + 1 − · y · c ) · - x · c · ( x ) · - x · ( + y − 1 ) = · · ( +…" at bounding box center [229, 135] width 0 height 0
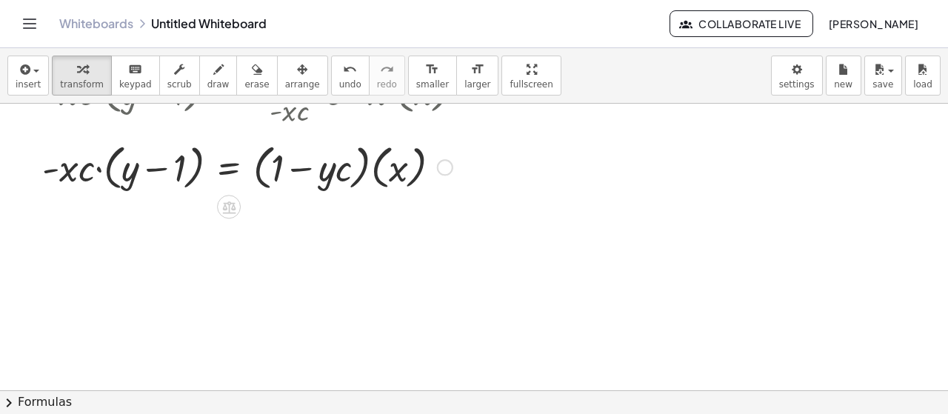
scroll to position [691, 0]
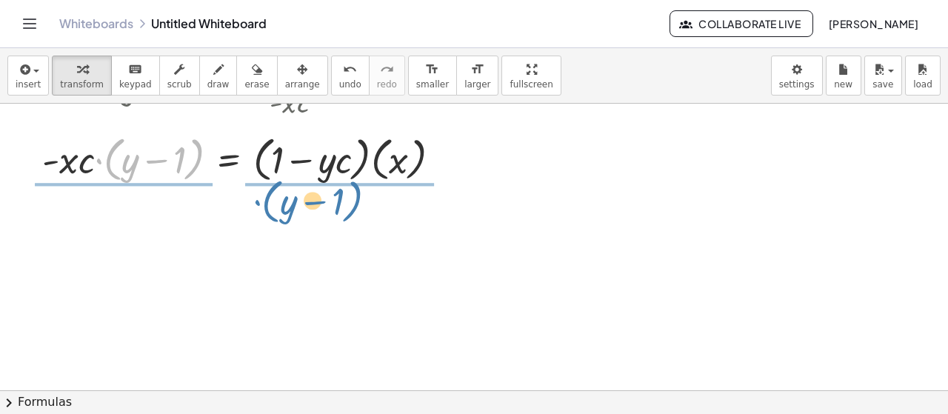
drag, startPoint x: 99, startPoint y: 160, endPoint x: 260, endPoint y: 202, distance: 166.1
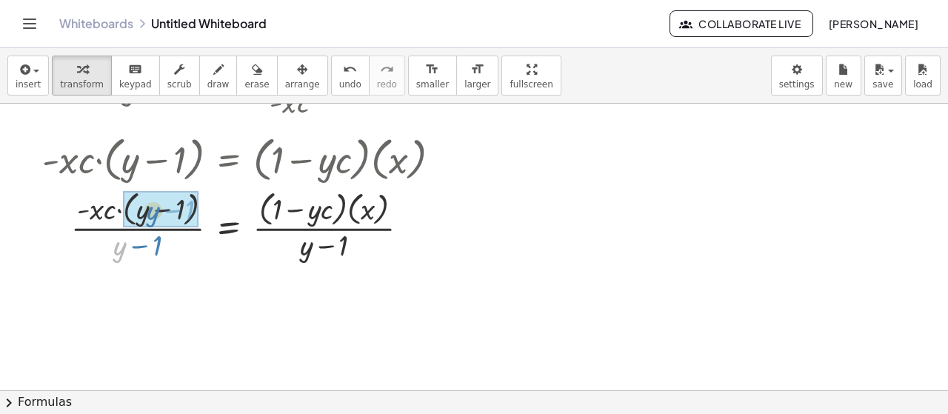
drag, startPoint x: 120, startPoint y: 247, endPoint x: 153, endPoint y: 209, distance: 50.3
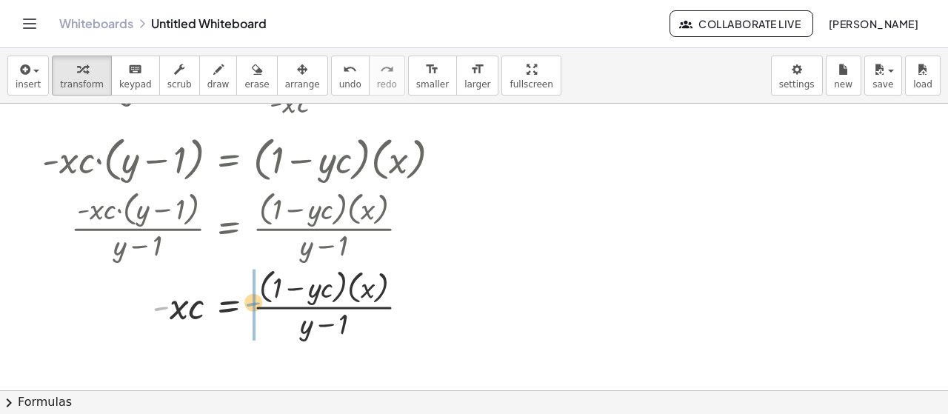
drag, startPoint x: 161, startPoint y: 306, endPoint x: 254, endPoint y: 302, distance: 92.6
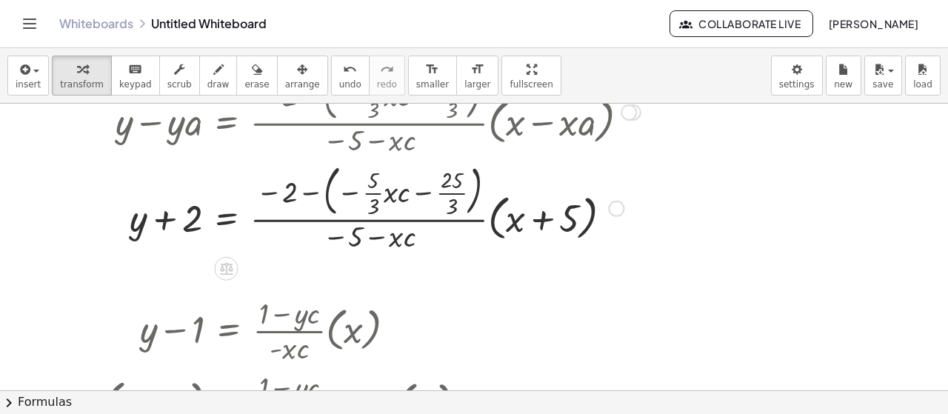
scroll to position [370, 0]
click at [297, 75] on icon "button" at bounding box center [302, 70] width 10 height 18
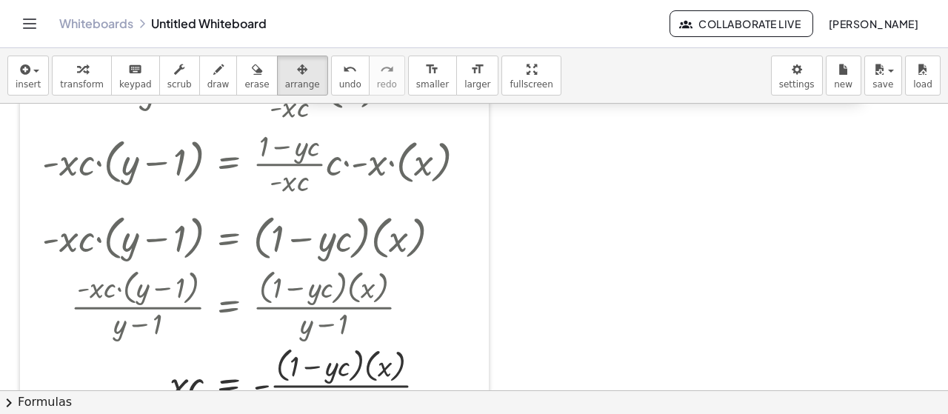
scroll to position [642, 0]
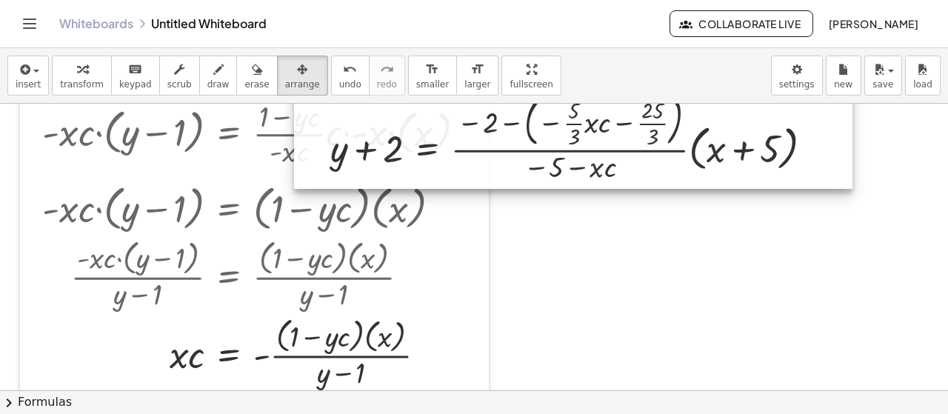
drag, startPoint x: 420, startPoint y: 190, endPoint x: 622, endPoint y: 397, distance: 288.4
click at [622, 404] on div "insert select one: Math Expression Function Text Youtube Video Graphing Geometr…" at bounding box center [474, 231] width 948 height 366
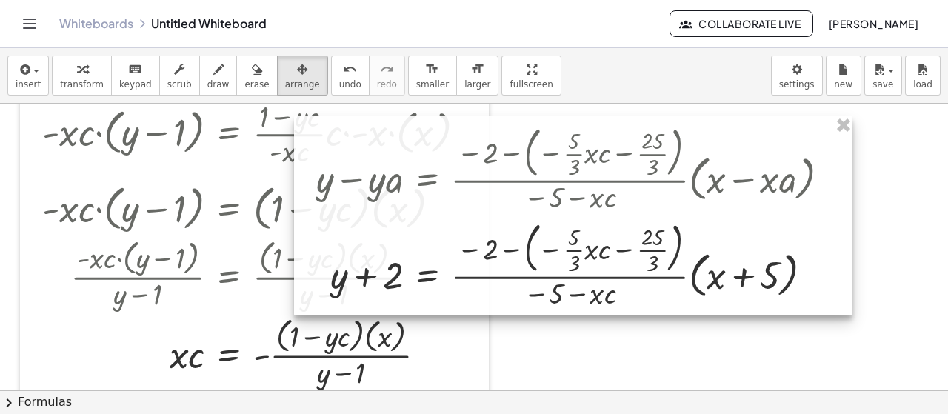
drag, startPoint x: 614, startPoint y: 140, endPoint x: 644, endPoint y: 358, distance: 219.6
click at [644, 316] on div at bounding box center [573, 216] width 558 height 200
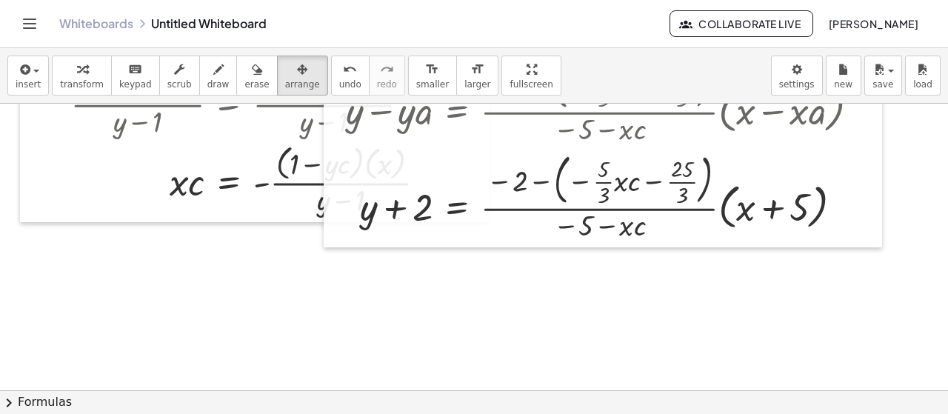
scroll to position [863, 0]
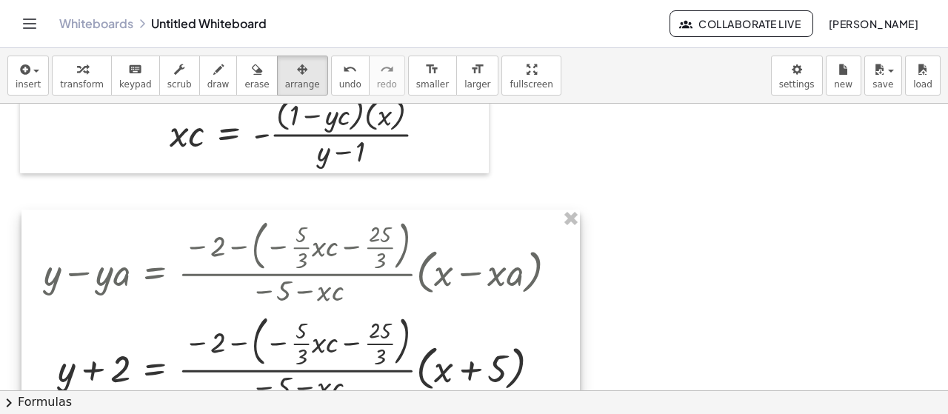
drag, startPoint x: 487, startPoint y: 297, endPoint x: 138, endPoint y: 363, distance: 355.0
click at [139, 365] on div at bounding box center [300, 309] width 558 height 200
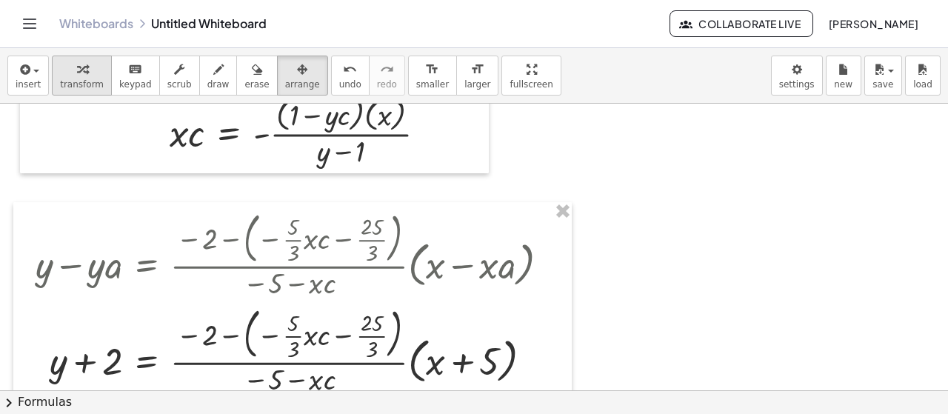
click at [90, 81] on span "transform" at bounding box center [82, 84] width 44 height 10
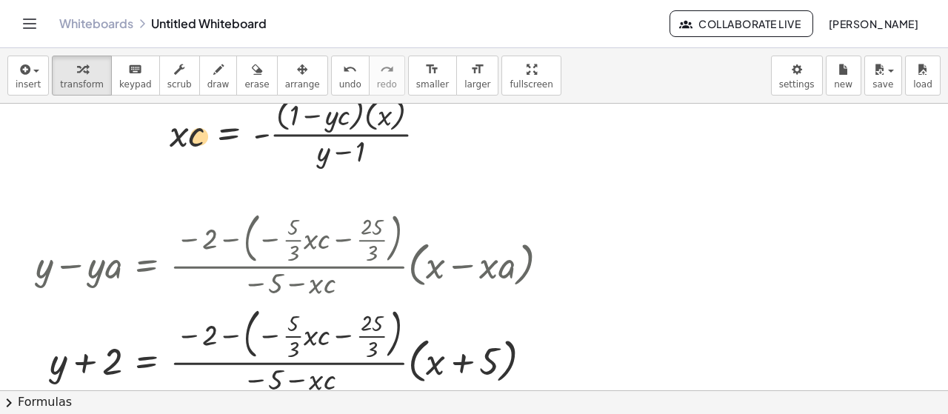
click at [195, 138] on div at bounding box center [260, 130] width 450 height 78
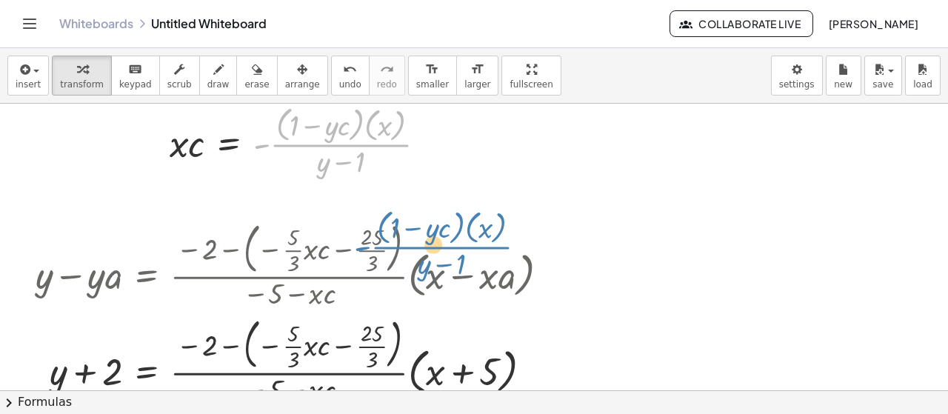
scroll to position [838, 0]
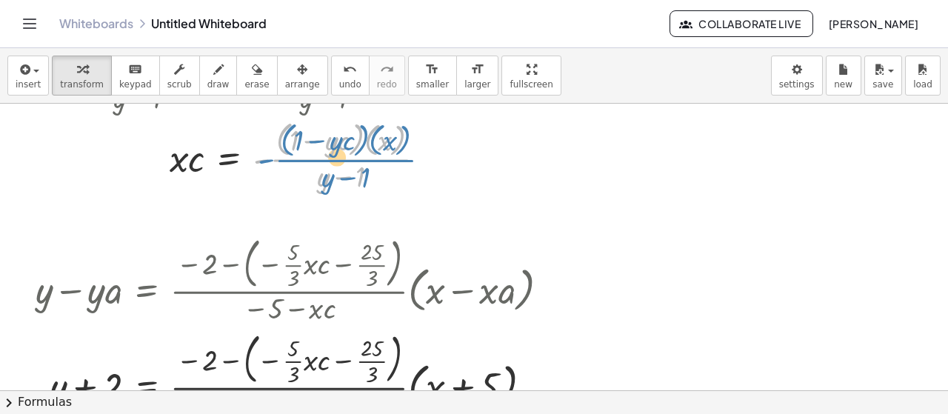
click at [284, 133] on div at bounding box center [260, 155] width 450 height 78
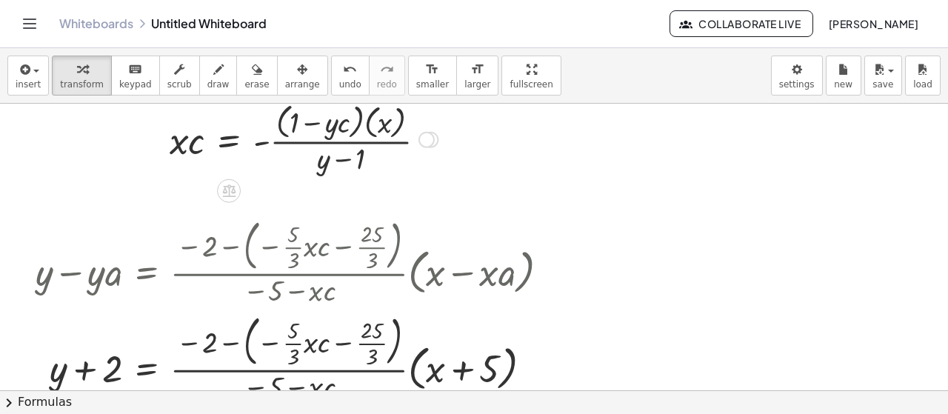
scroll to position [863, 0]
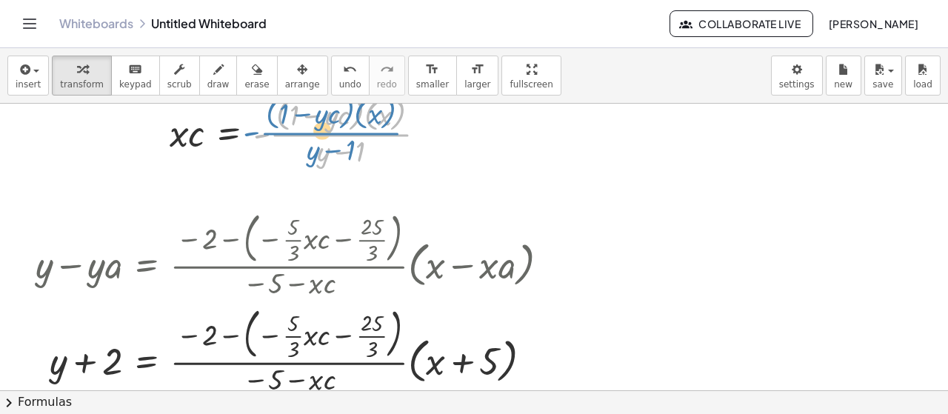
drag, startPoint x: 261, startPoint y: 137, endPoint x: 251, endPoint y: 136, distance: 9.7
click at [251, 136] on div at bounding box center [260, 130] width 450 height 78
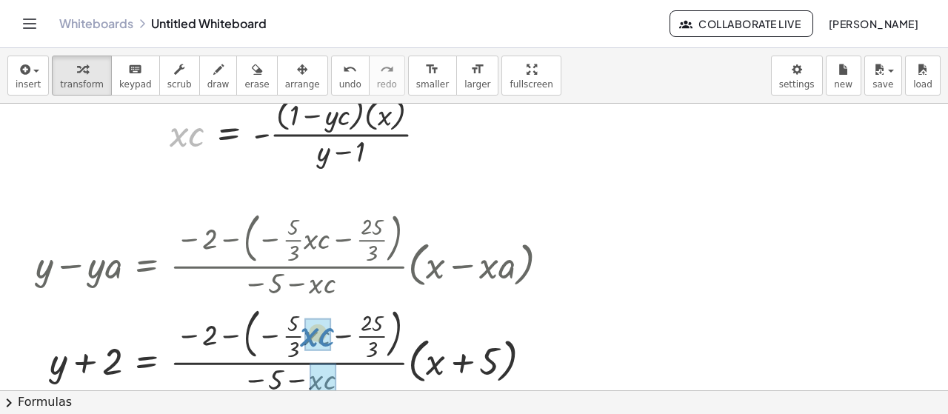
drag, startPoint x: 192, startPoint y: 135, endPoint x: 323, endPoint y: 335, distance: 238.6
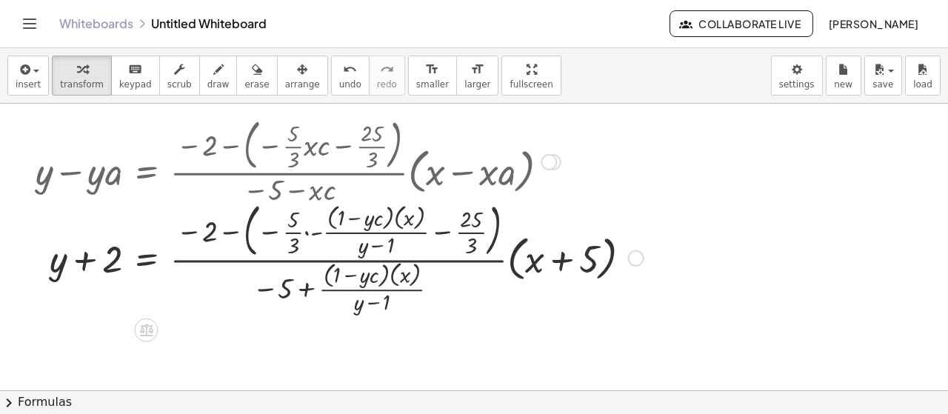
scroll to position [986, 0]
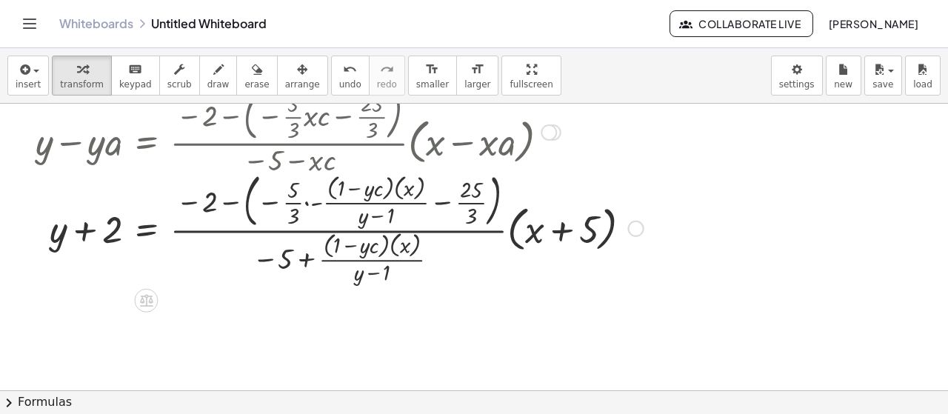
click at [231, 210] on div at bounding box center [339, 227] width 623 height 120
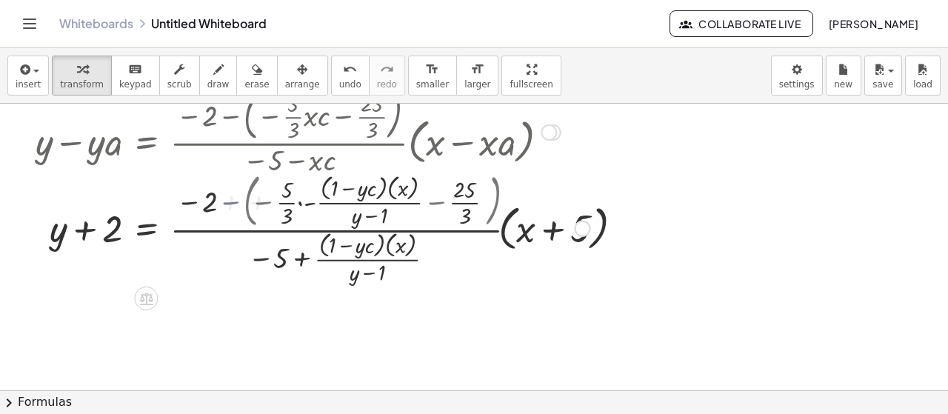
click at [229, 203] on div at bounding box center [312, 227] width 569 height 116
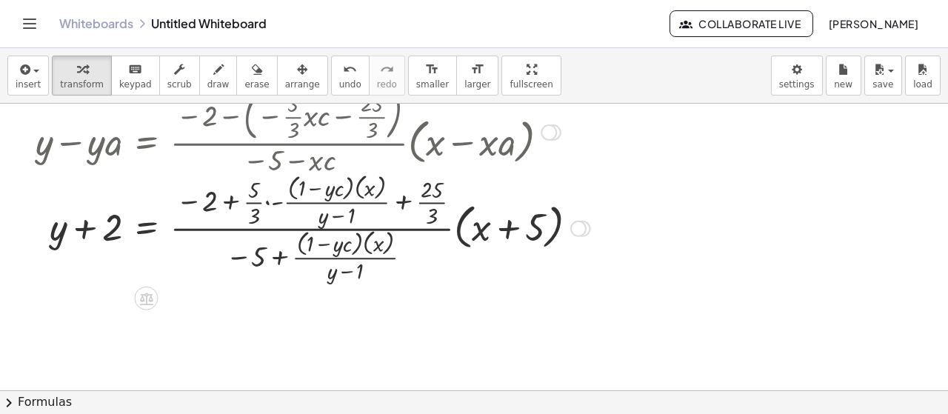
click at [274, 201] on div at bounding box center [312, 227] width 569 height 116
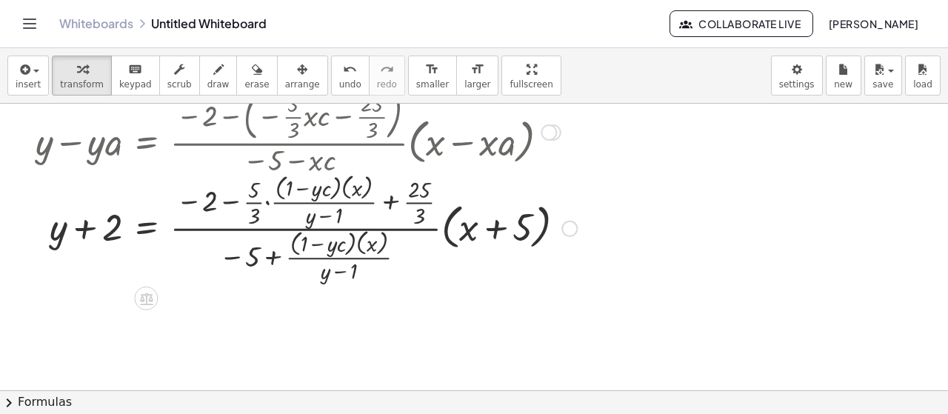
click at [265, 204] on div at bounding box center [306, 227] width 556 height 116
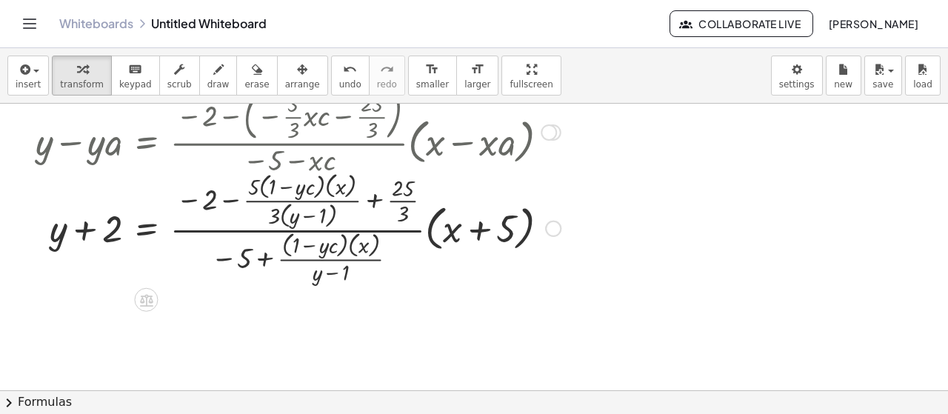
click at [377, 198] on div at bounding box center [298, 226] width 540 height 119
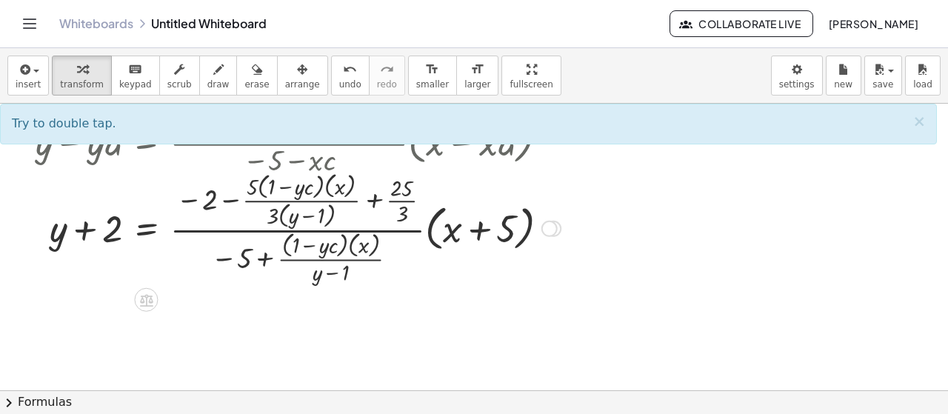
click at [372, 204] on div at bounding box center [298, 226] width 540 height 119
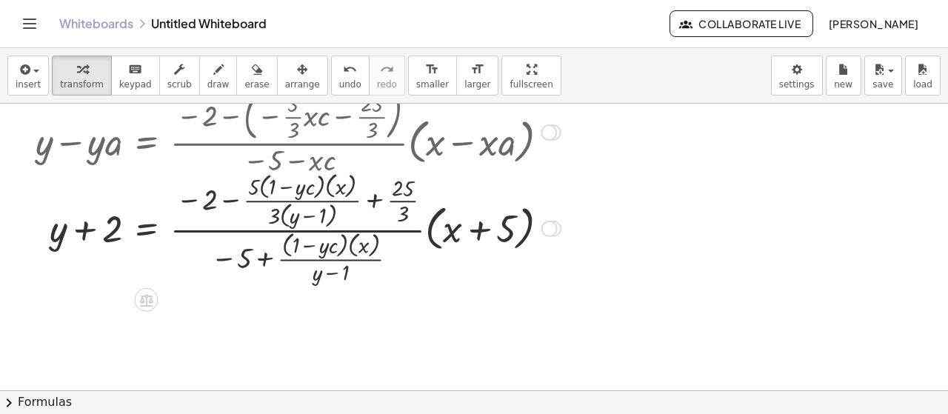
click at [372, 204] on div at bounding box center [298, 226] width 540 height 119
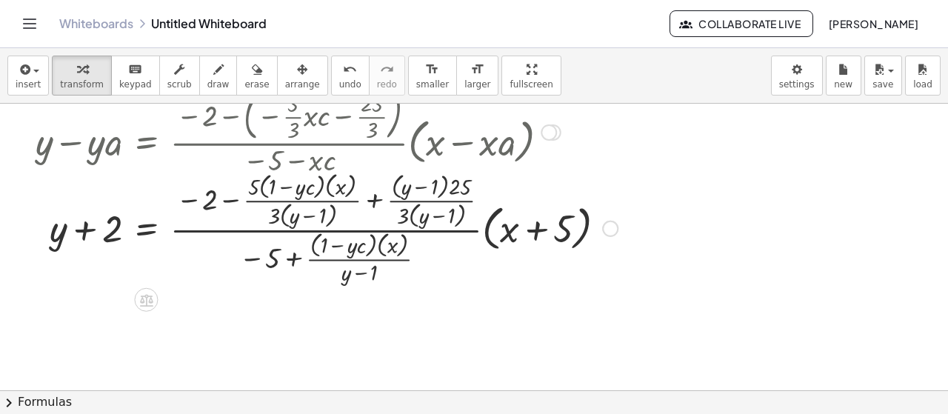
click at [235, 200] on div at bounding box center [326, 226] width 597 height 119
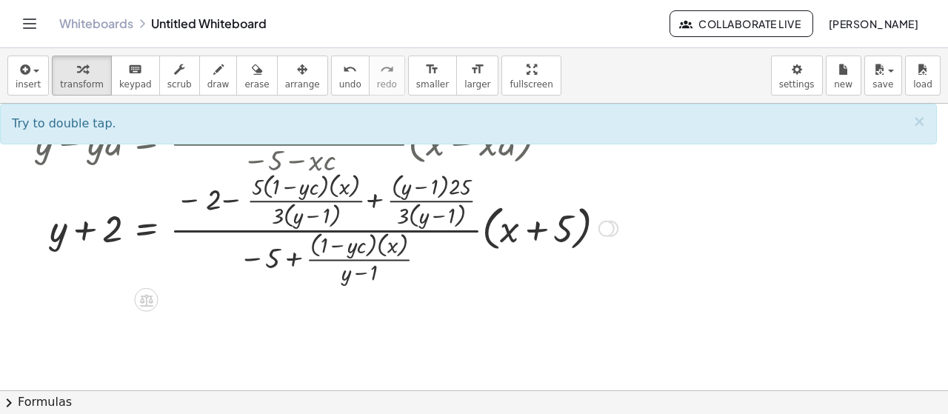
click at [235, 200] on div at bounding box center [326, 226] width 597 height 119
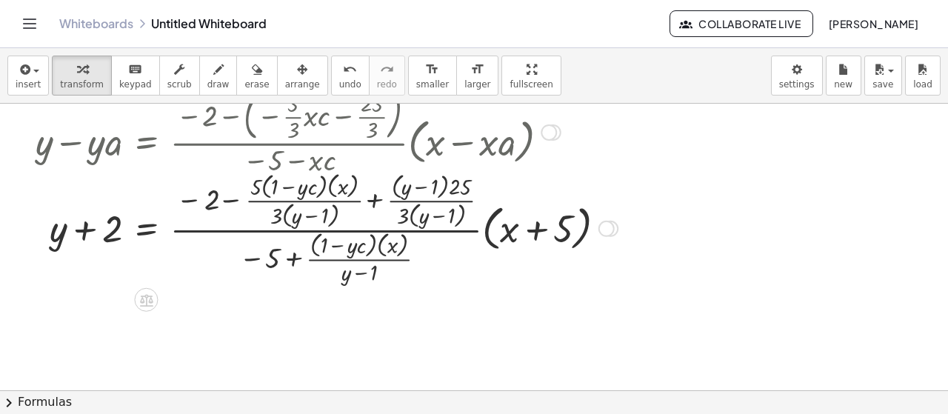
click at [235, 200] on div at bounding box center [326, 226] width 597 height 119
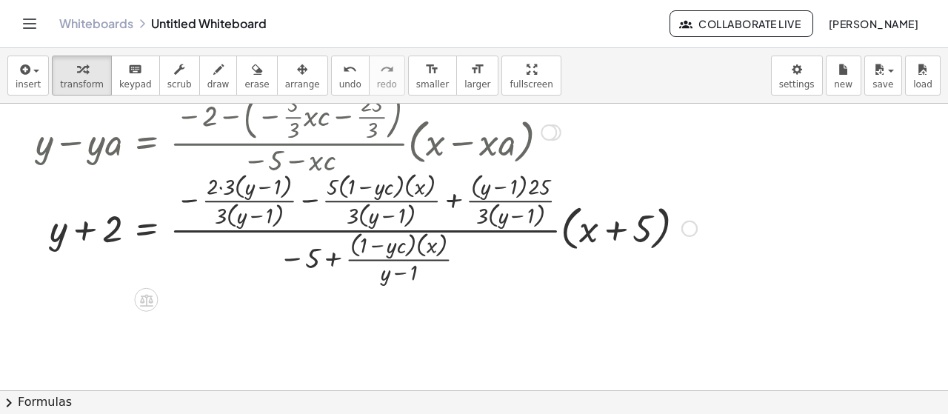
click at [315, 199] on div at bounding box center [366, 226] width 676 height 119
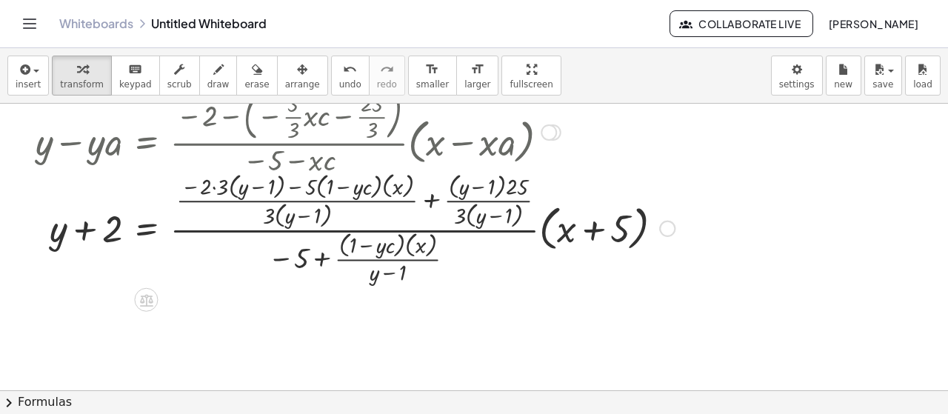
click at [434, 196] on div at bounding box center [355, 226] width 654 height 119
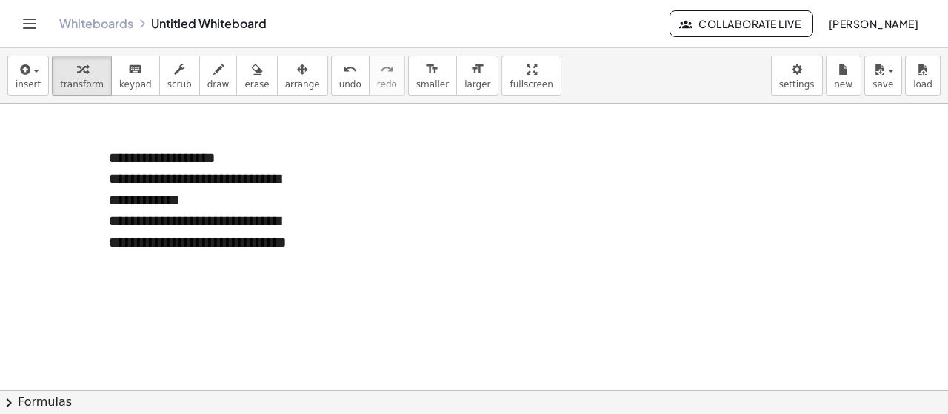
drag, startPoint x: 700, startPoint y: 374, endPoint x: 355, endPoint y: 223, distance: 377.2
click at [355, 223] on div at bounding box center [474, 391] width 948 height 575
